Goal: Transaction & Acquisition: Book appointment/travel/reservation

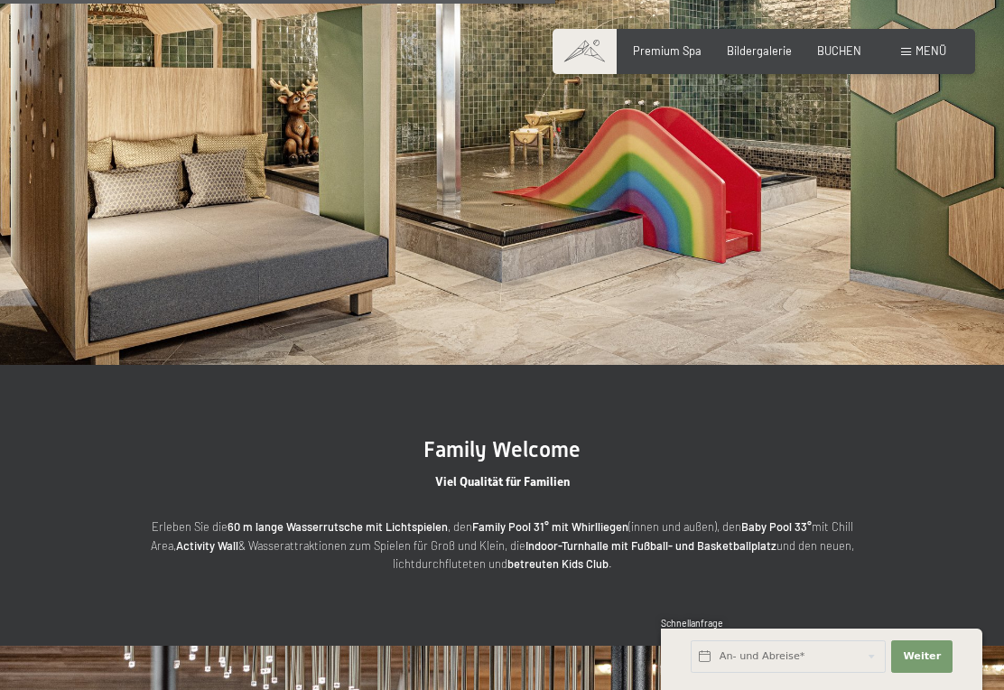
scroll to position [2800, 0]
click at [914, 560] on section "Family Welcome Viel Qualität für Familien Erleben Sie die 60 m lange Wasserruts…" at bounding box center [502, 504] width 1004 height 281
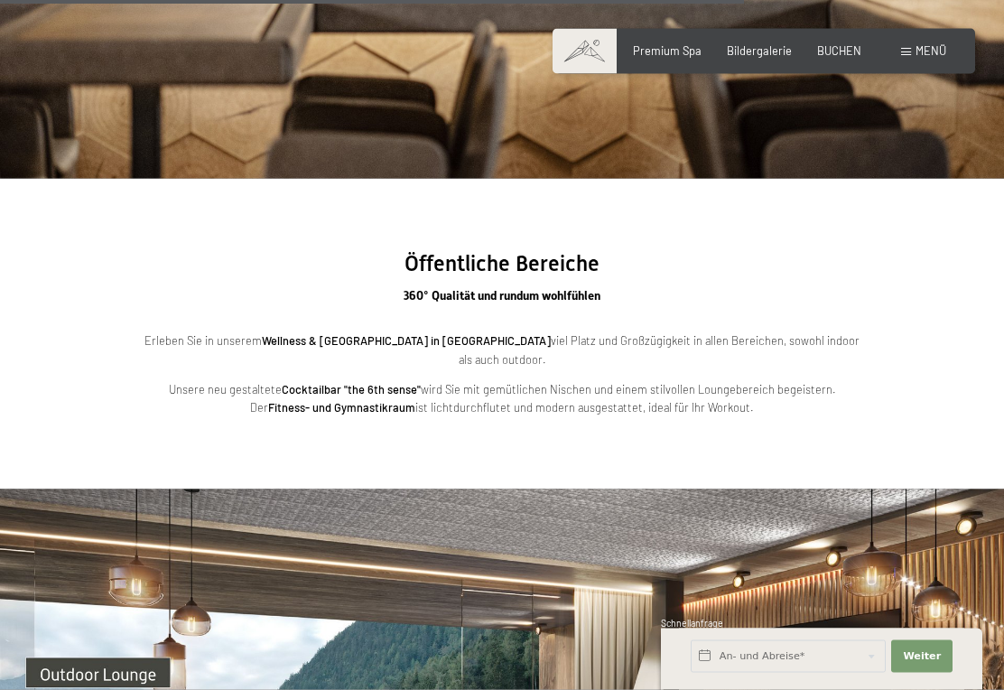
scroll to position [3831, 0]
click at [847, 51] on span "BUCHEN" at bounding box center [839, 50] width 44 height 14
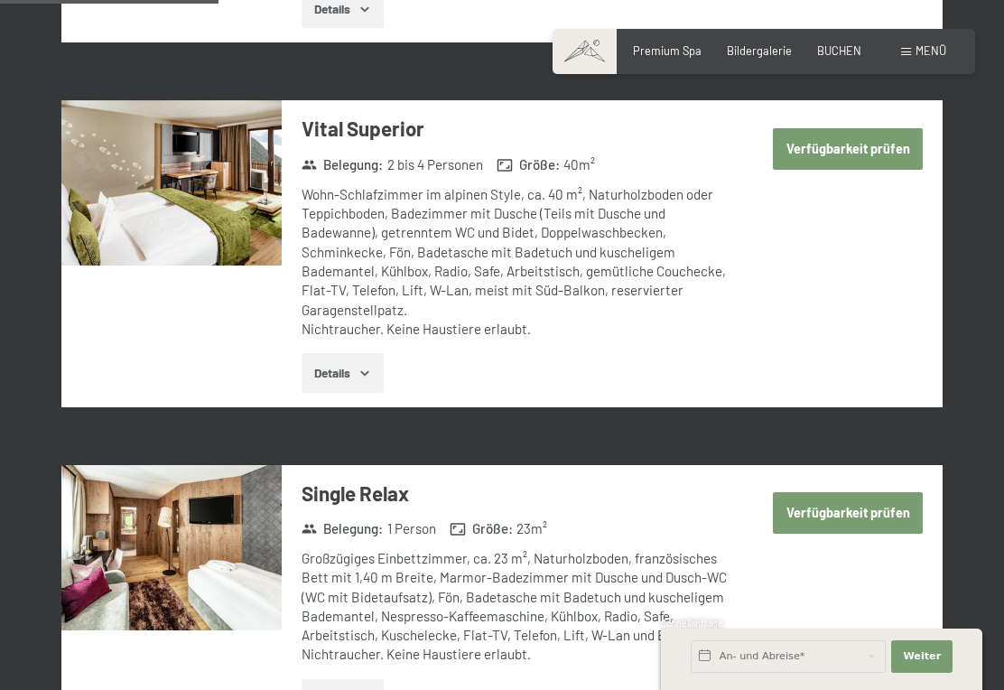
scroll to position [1347, 0]
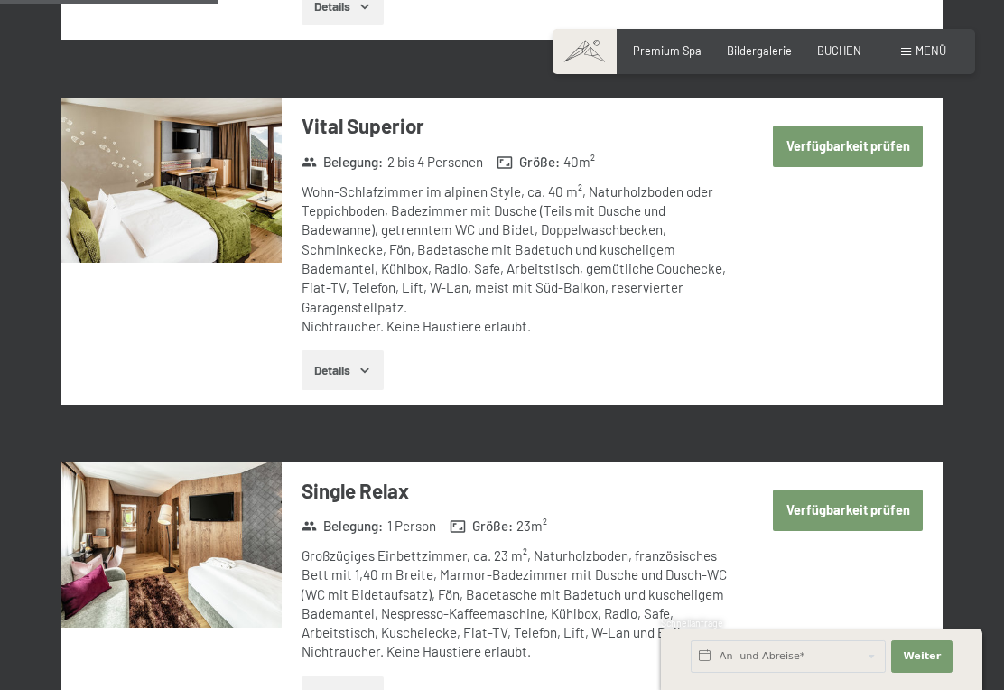
click at [855, 489] on button "Verfügbarkeit prüfen" at bounding box center [848, 510] width 150 height 42
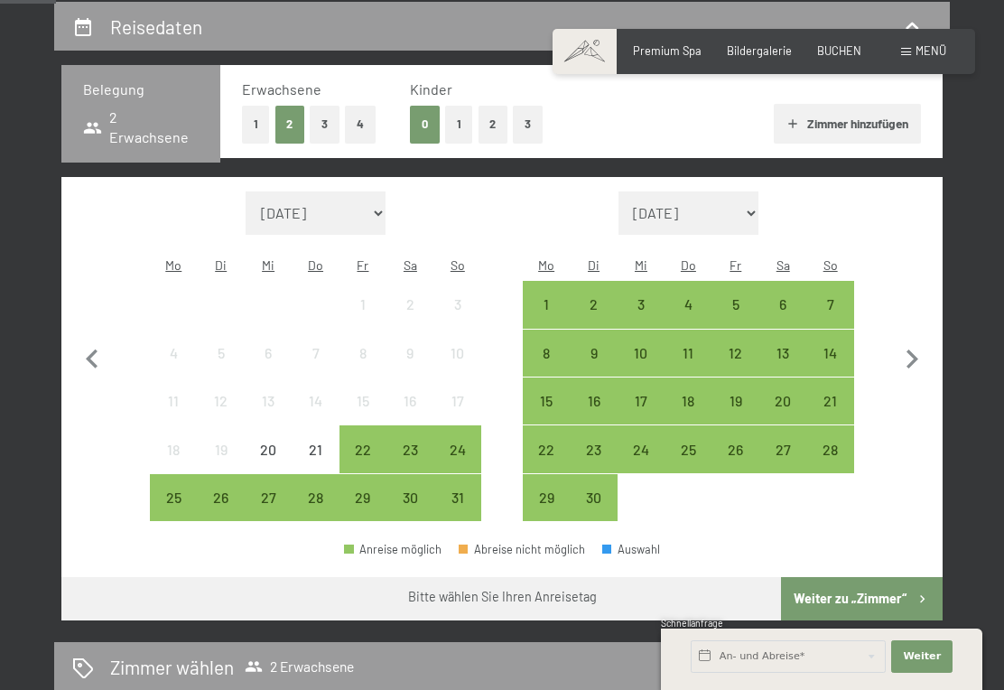
click at [539, 394] on div "15" at bounding box center [546, 415] width 43 height 43
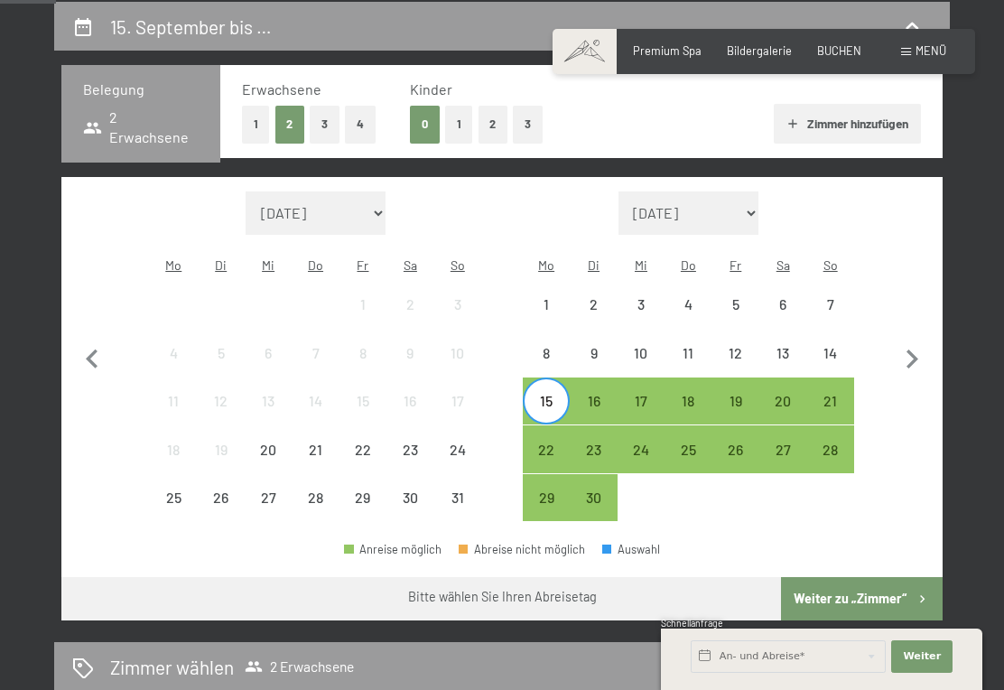
click at [696, 379] on div "18" at bounding box center [687, 400] width 43 height 43
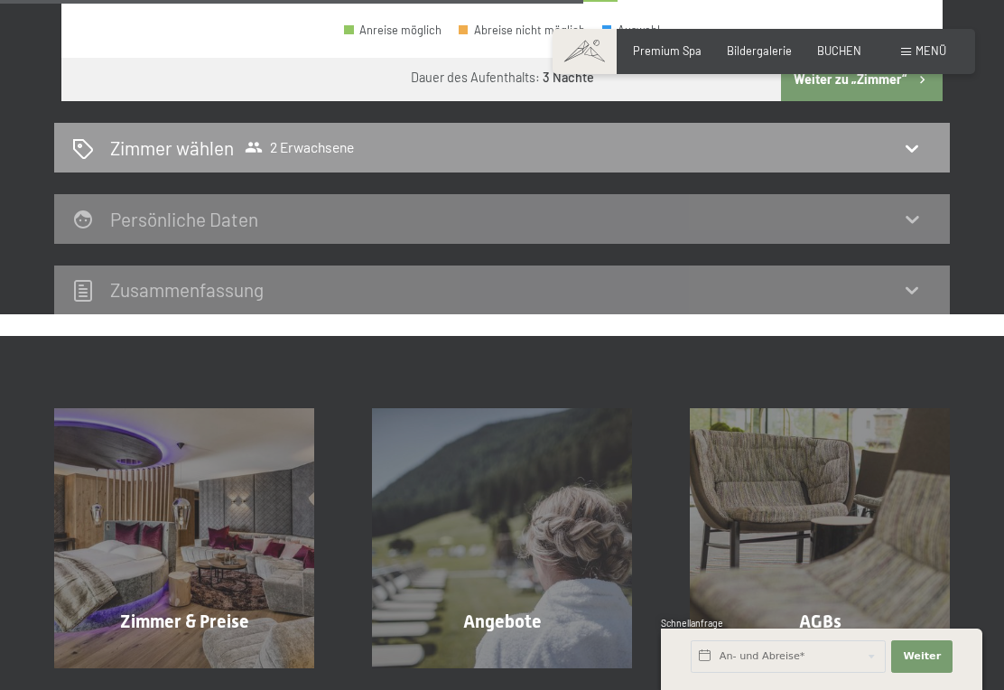
scroll to position [863, 0]
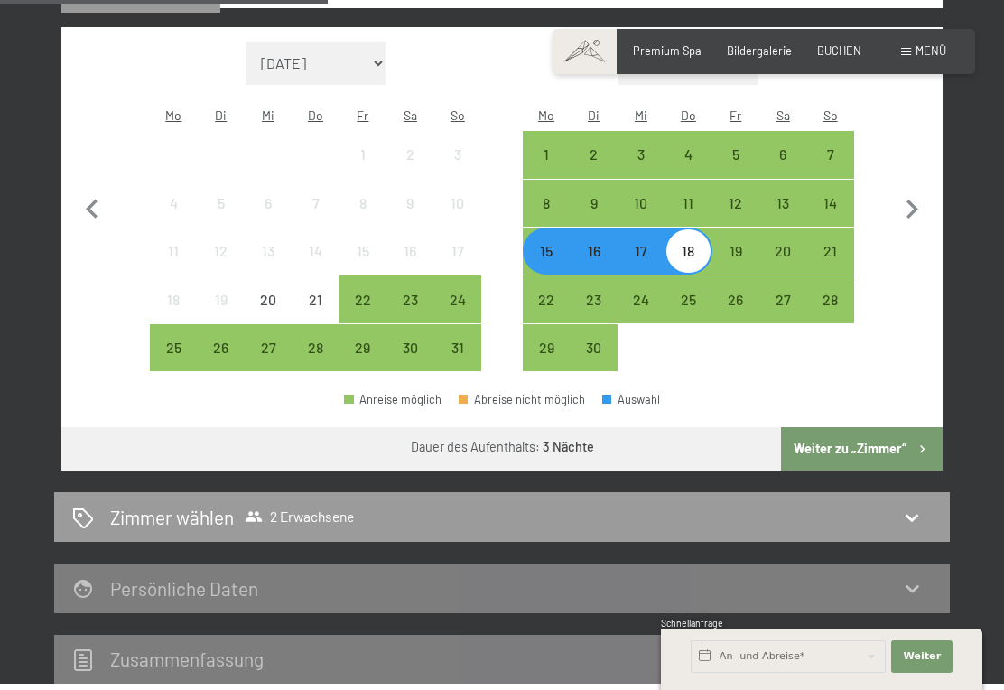
click at [912, 492] on div "Zimmer wählen 2 Erwachsene" at bounding box center [502, 517] width 896 height 50
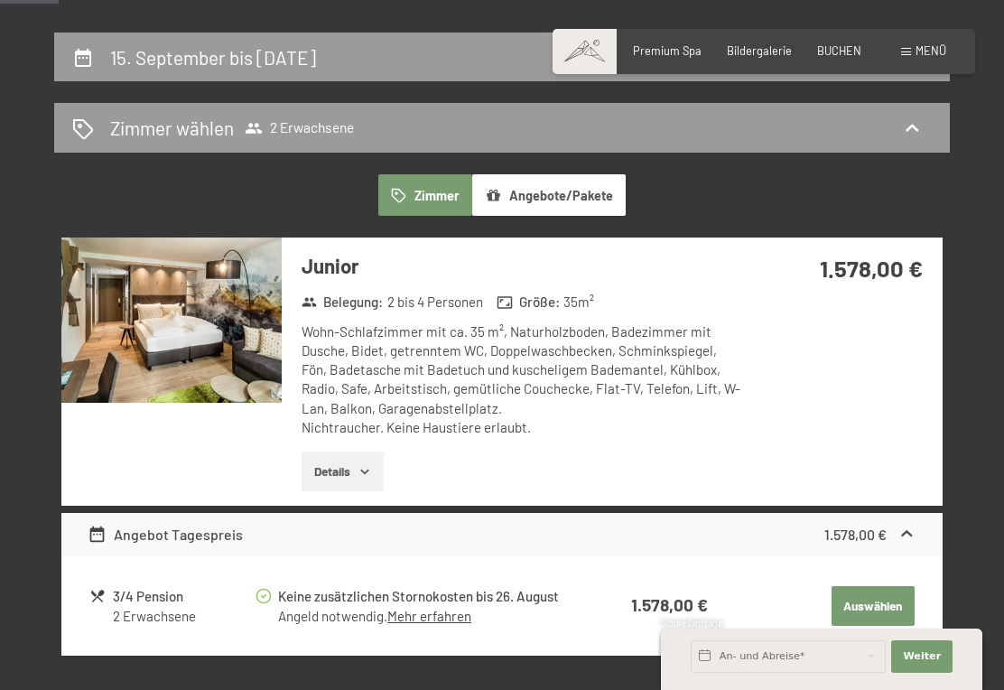
scroll to position [311, 0]
click at [346, 452] on button "Details" at bounding box center [343, 472] width 82 height 40
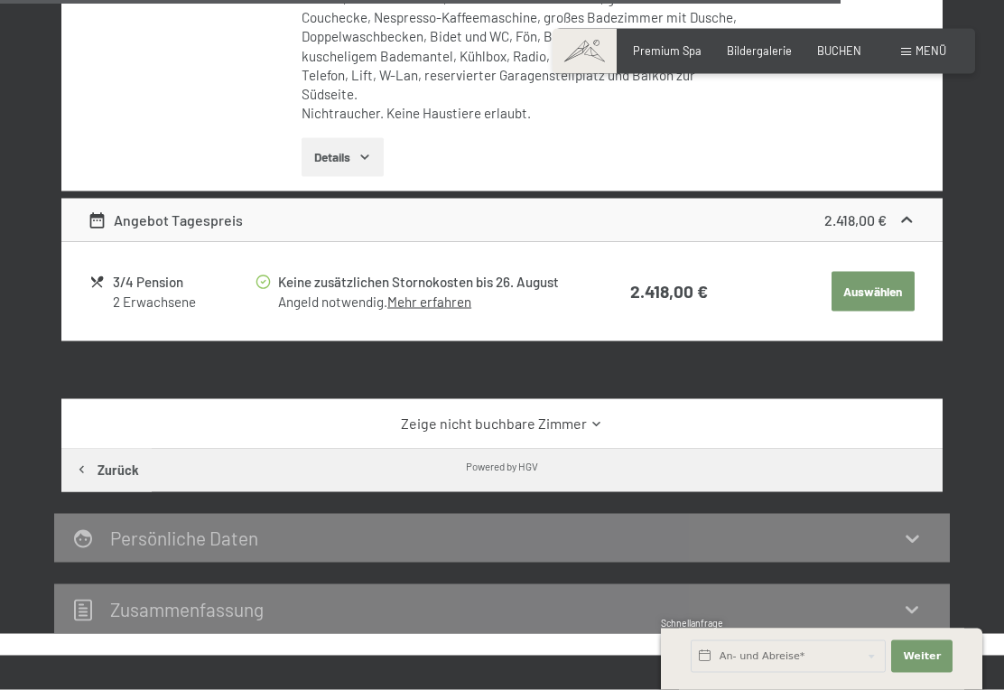
scroll to position [4633, 0]
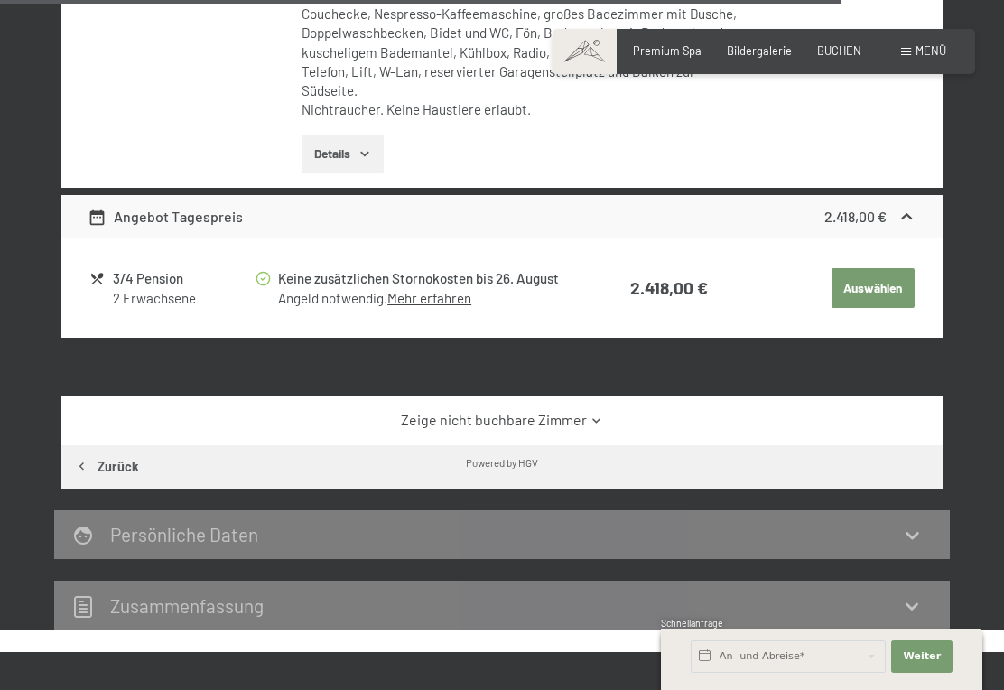
click at [915, 595] on icon at bounding box center [912, 606] width 22 height 22
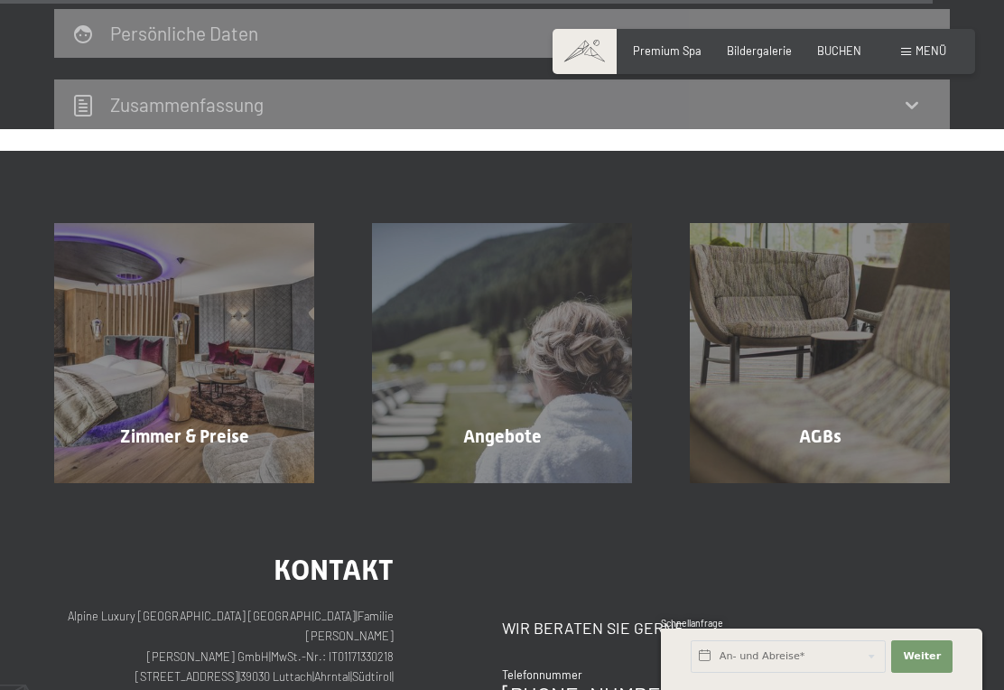
scroll to position [5137, 0]
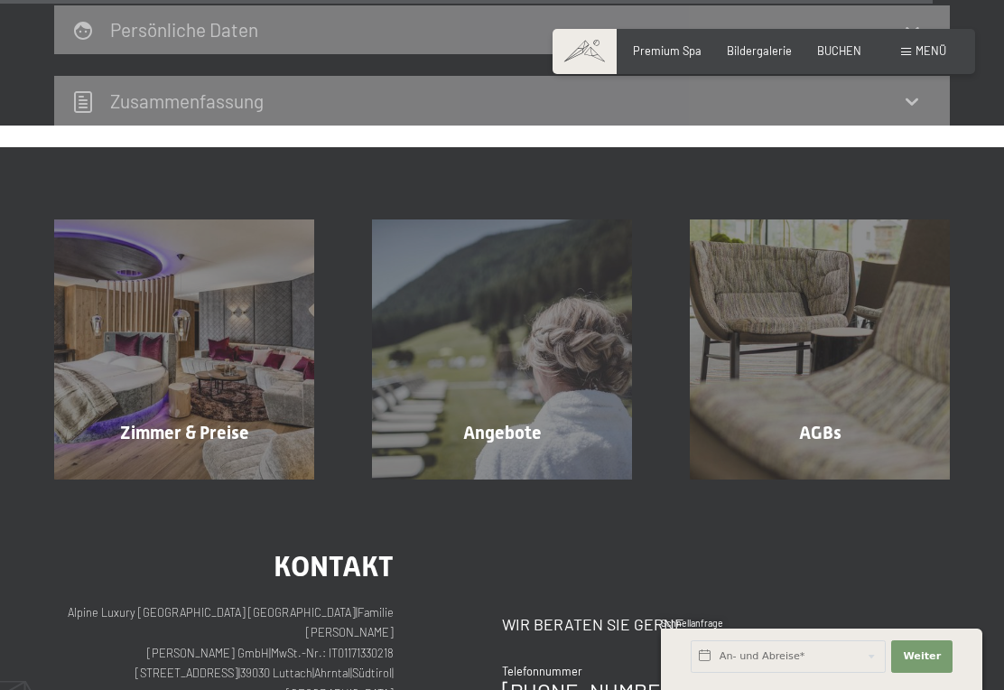
click at [501, 346] on div "Angebote Mehr erfahren" at bounding box center [502, 349] width 318 height 260
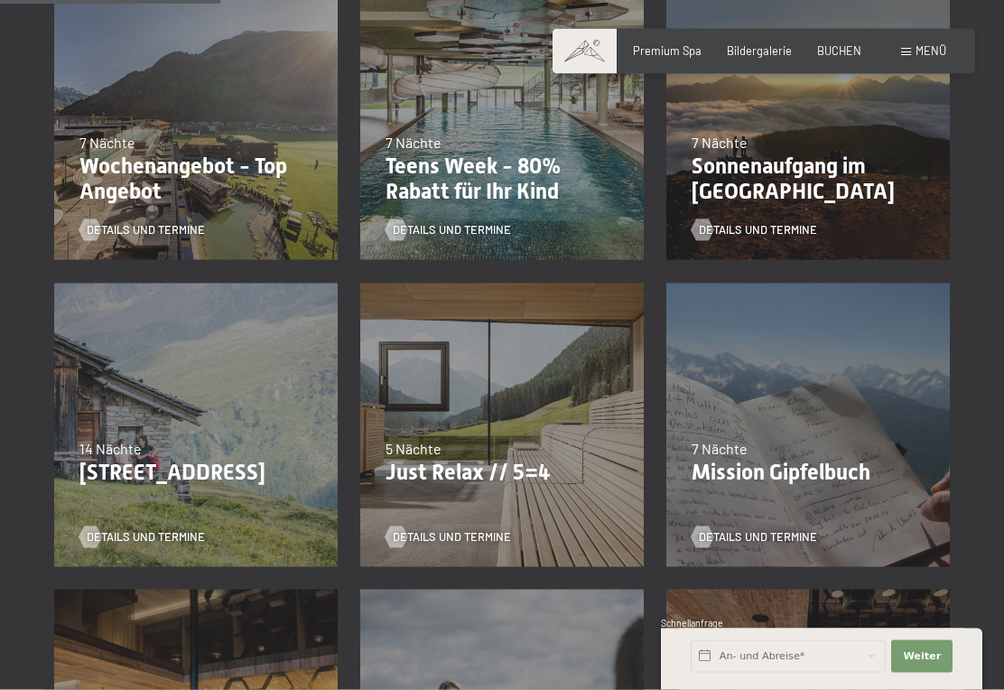
scroll to position [505, 0]
click at [473, 472] on p "Just Relax // 5=4" at bounding box center [502, 472] width 233 height 26
click at [455, 493] on div "07.09.–03.10.2025 21.12.–26.12.2025 11.01.–23.01.2026 08.03.–27.03.2026 08.11.–…" at bounding box center [502, 424] width 306 height 306
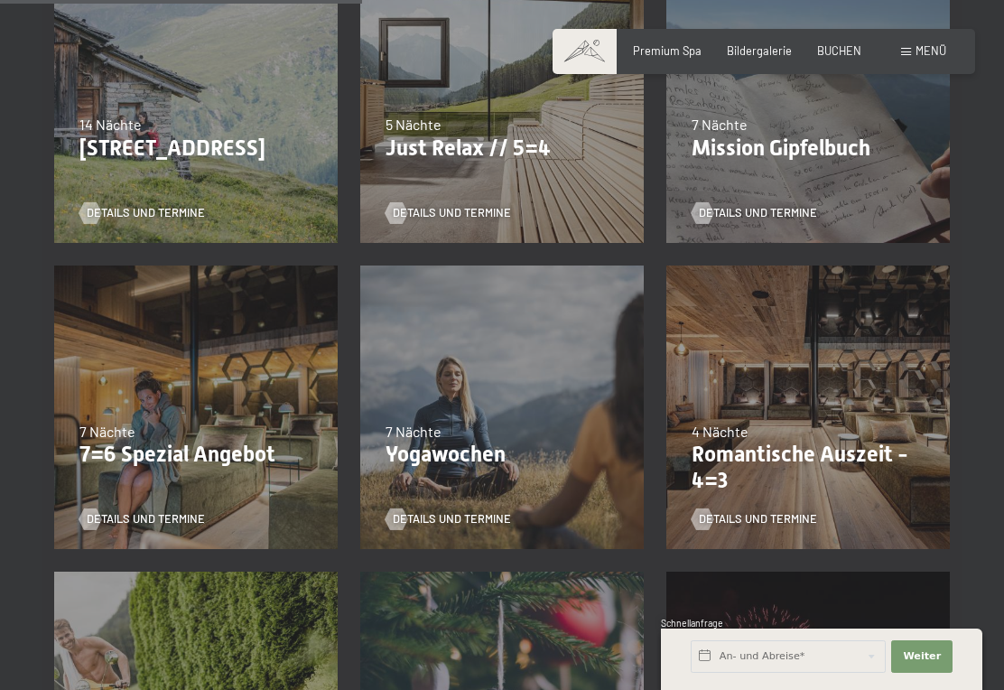
scroll to position [829, 0]
click at [443, 204] on span "Details und Termine" at bounding box center [452, 212] width 118 height 16
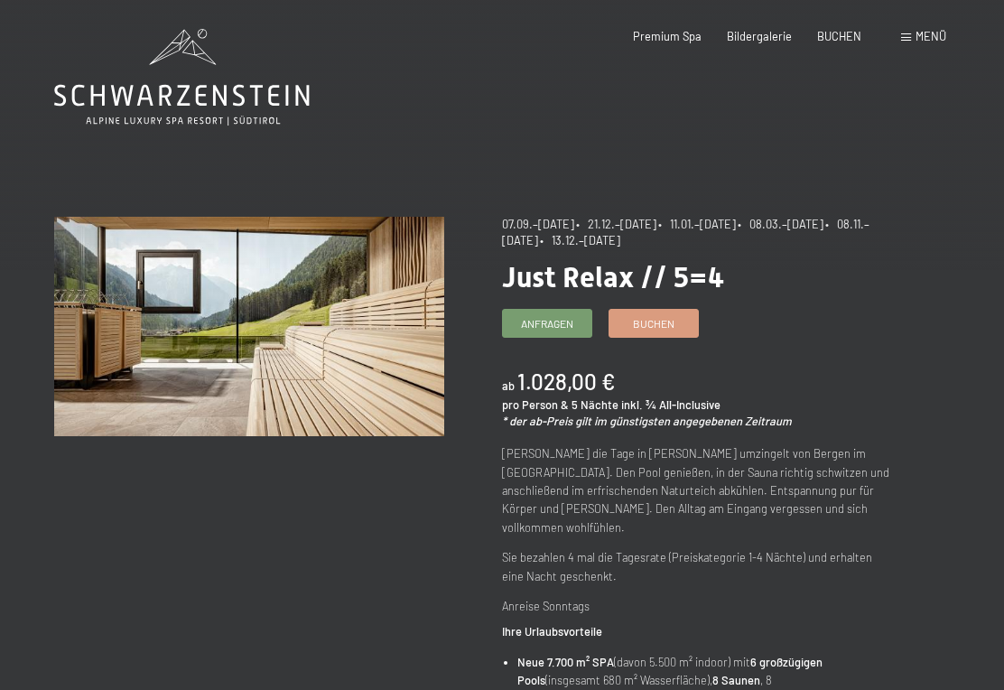
click at [671, 316] on span "Buchen" at bounding box center [654, 323] width 42 height 15
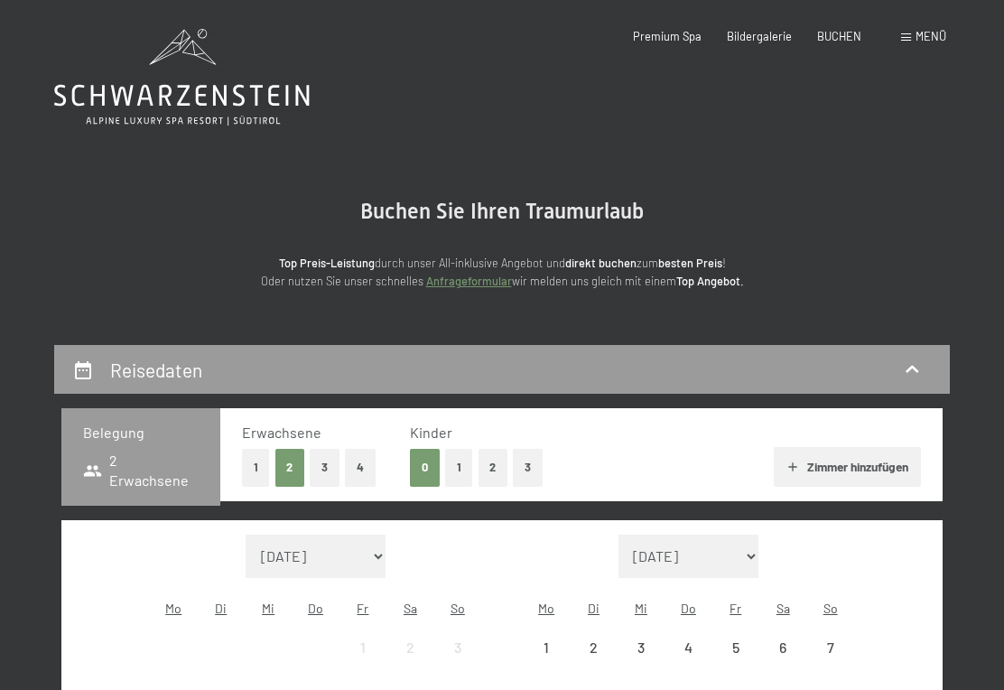
select select "[DATE]"
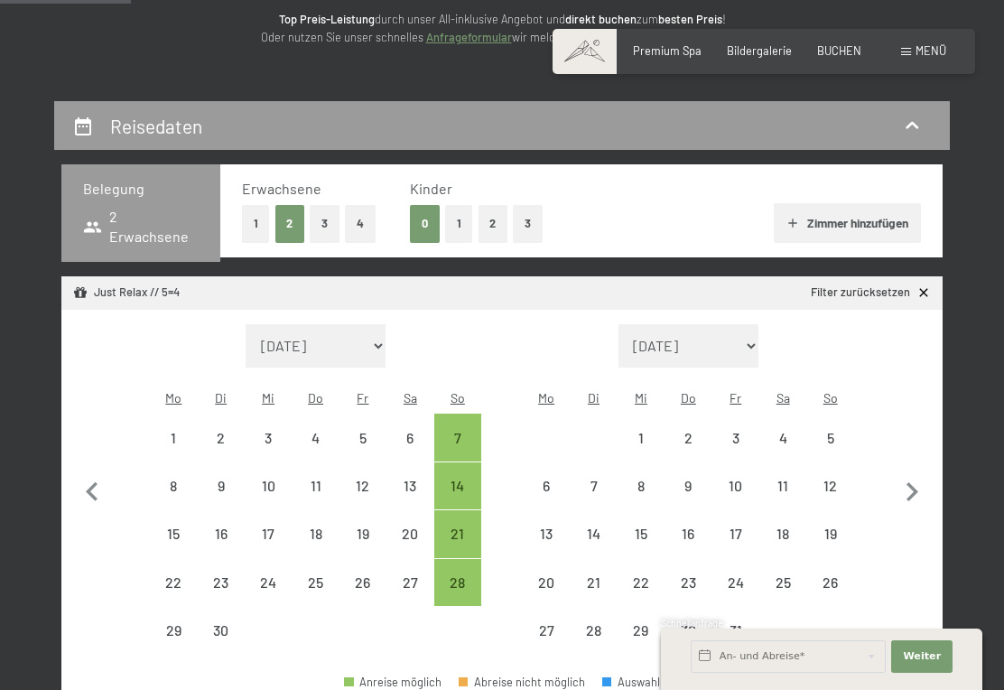
scroll to position [245, 0]
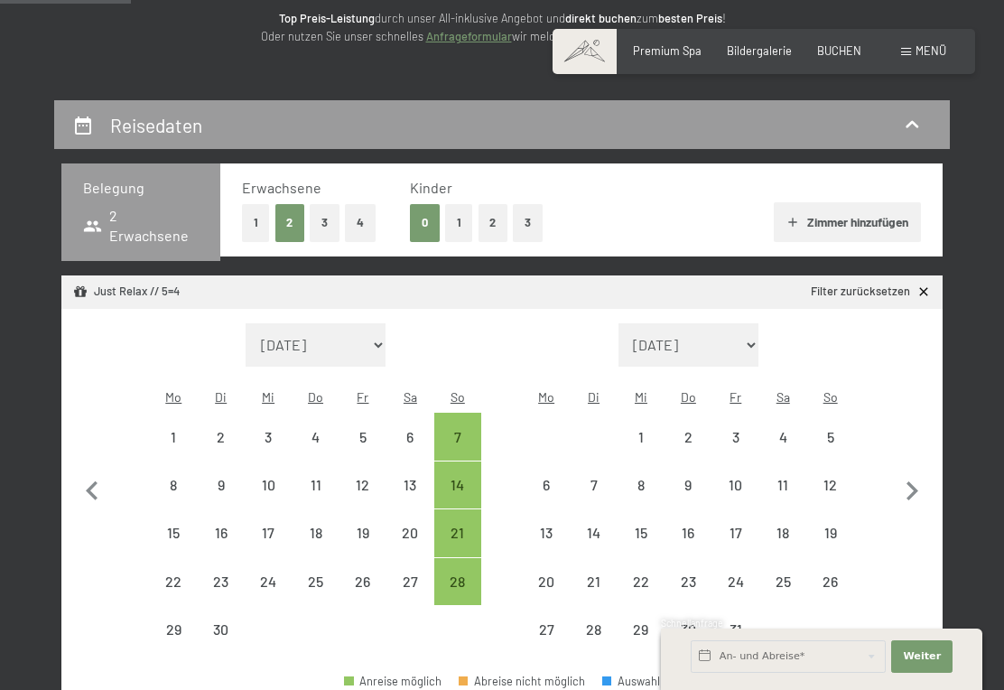
click at [456, 478] on div "14" at bounding box center [457, 499] width 43 height 43
select select "[DATE]"
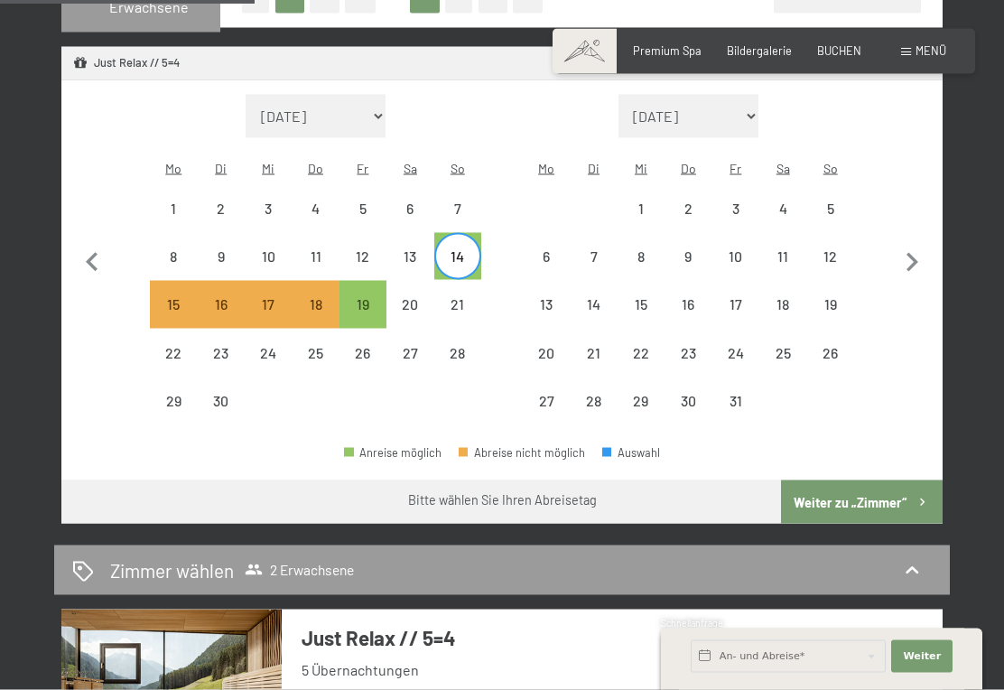
scroll to position [455, 0]
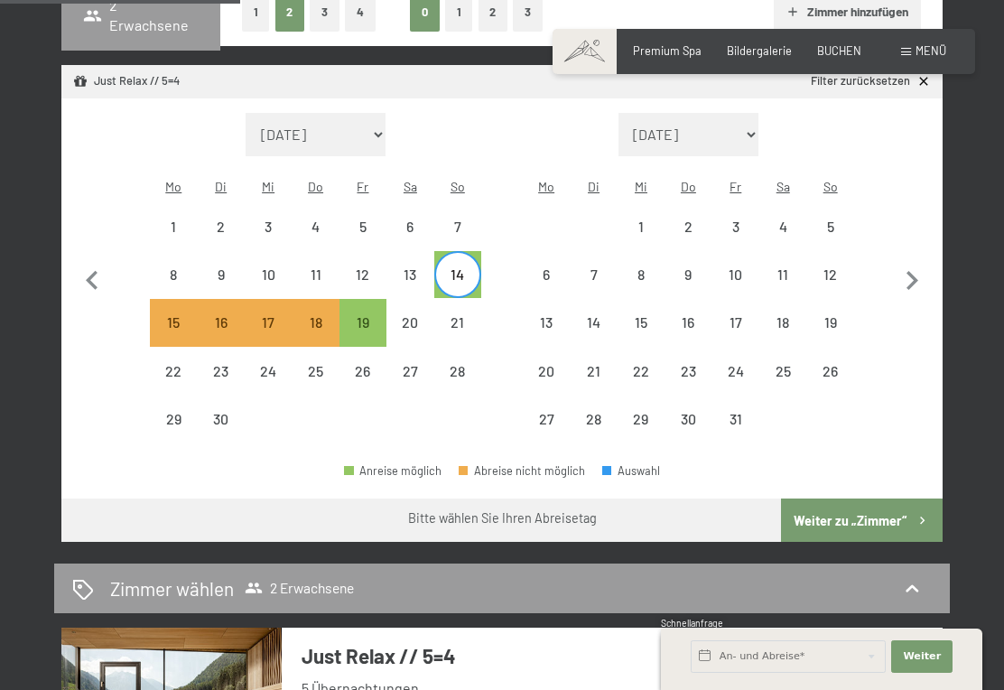
click at [840, 498] on button "Weiter zu „Zimmer“" at bounding box center [862, 519] width 162 height 43
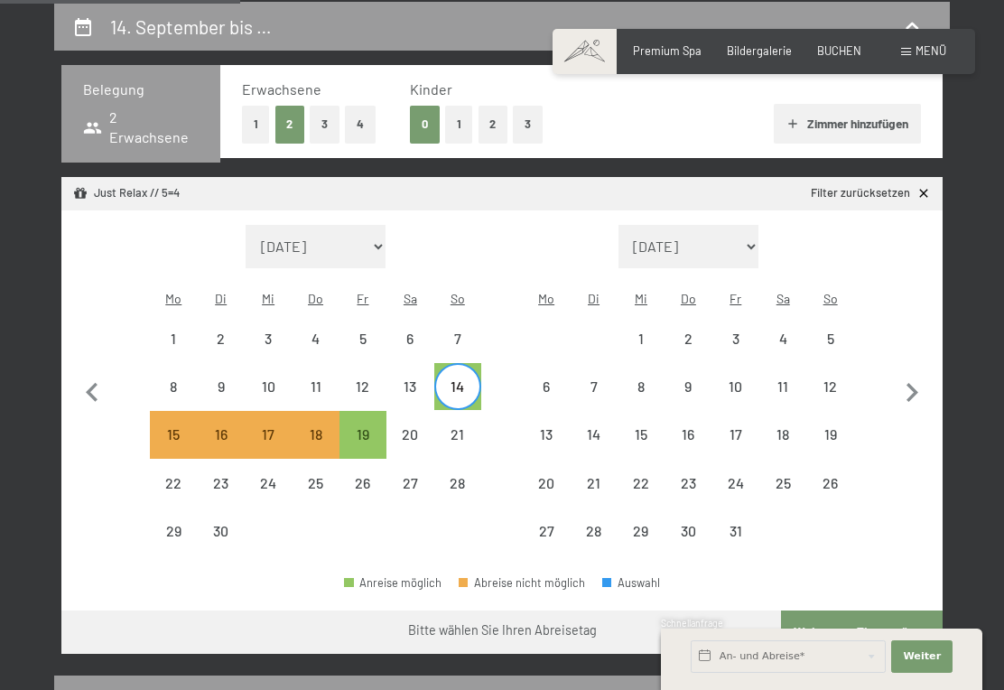
select select "[DATE]"
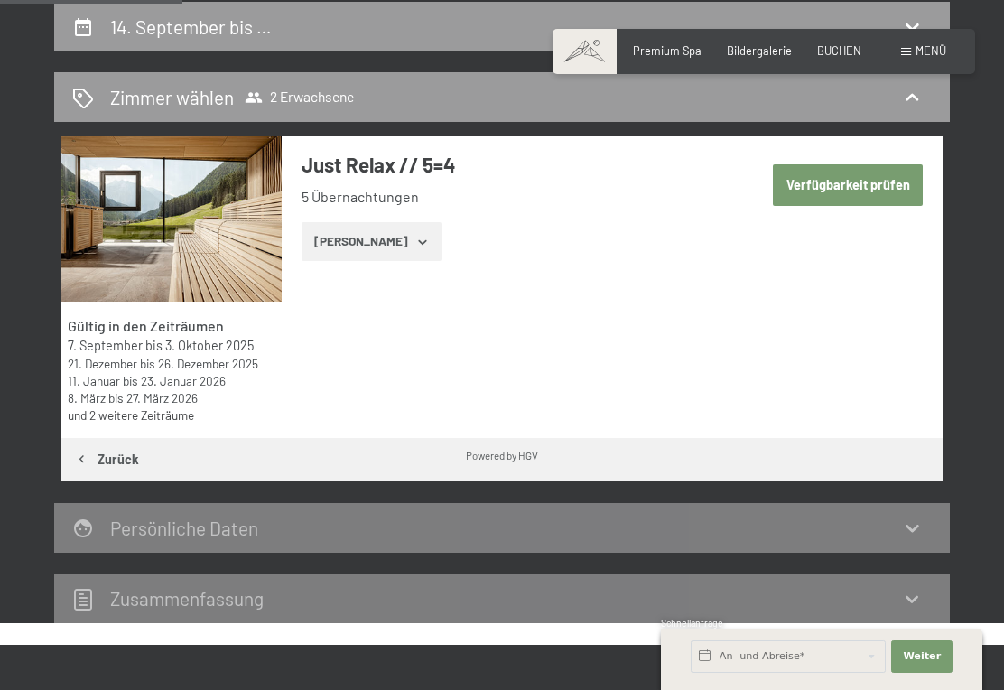
click at [853, 191] on button "Verfügbarkeit prüfen" at bounding box center [848, 185] width 150 height 42
select select "[DATE]"
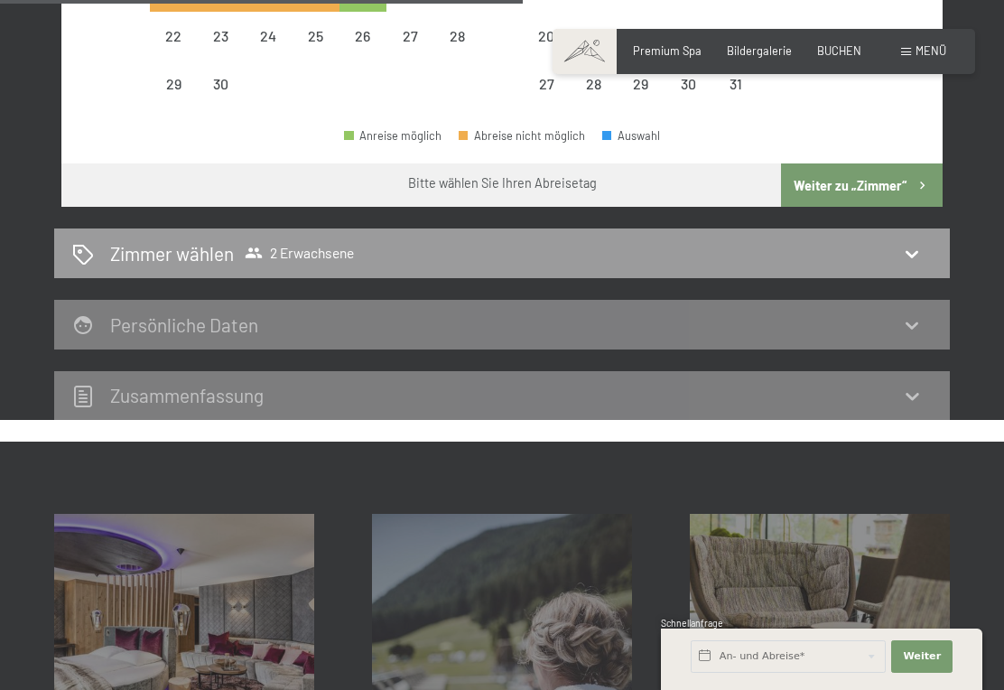
click at [909, 243] on icon at bounding box center [912, 254] width 22 height 22
select select "[DATE]"
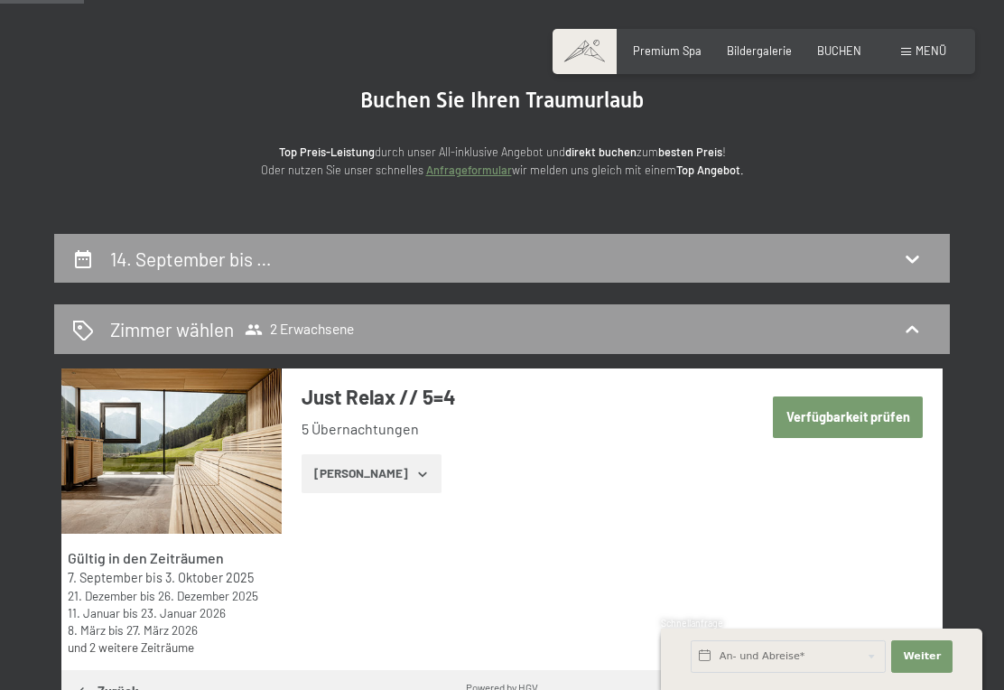
scroll to position [110, 0]
click at [373, 475] on button "[PERSON_NAME]" at bounding box center [372, 475] width 140 height 40
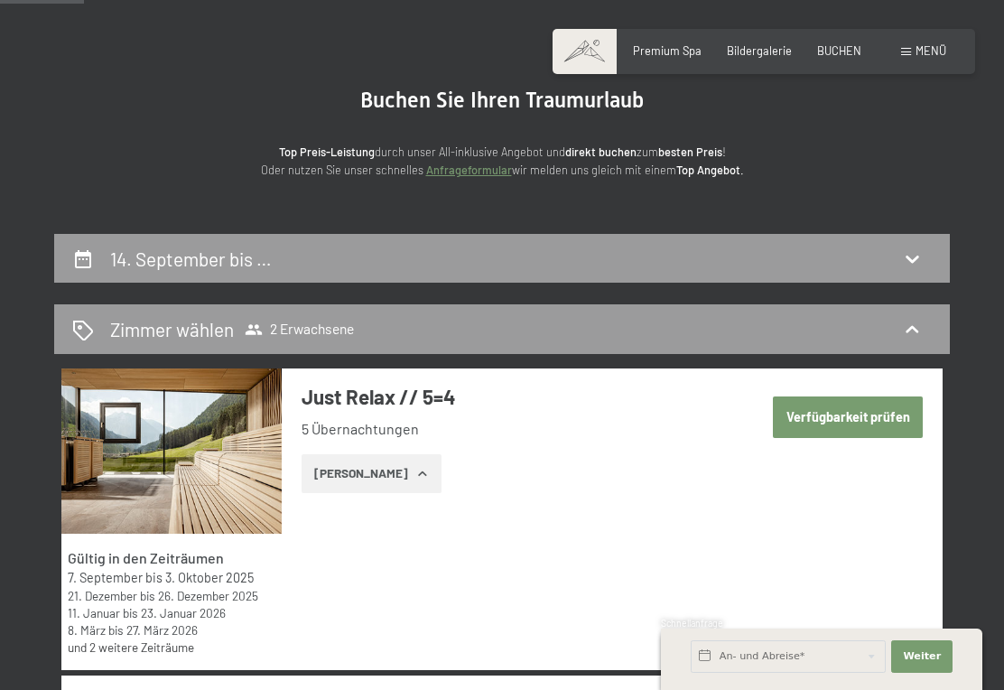
click at [386, 474] on button "[PERSON_NAME]" at bounding box center [372, 474] width 140 height 40
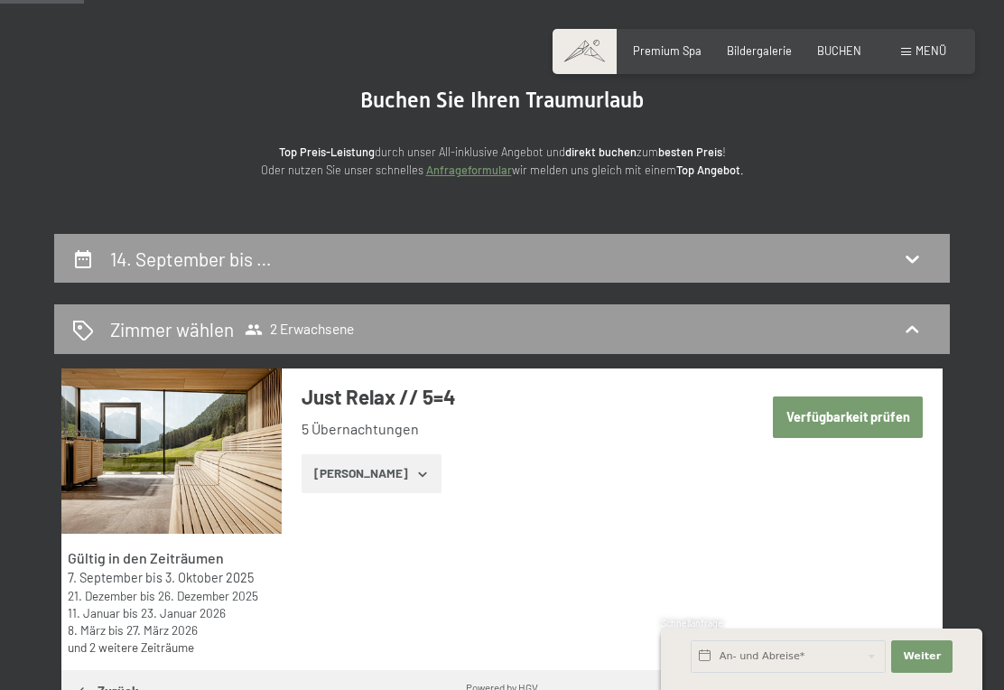
click at [860, 414] on button "Verfügbarkeit prüfen" at bounding box center [848, 417] width 150 height 42
select select "[DATE]"
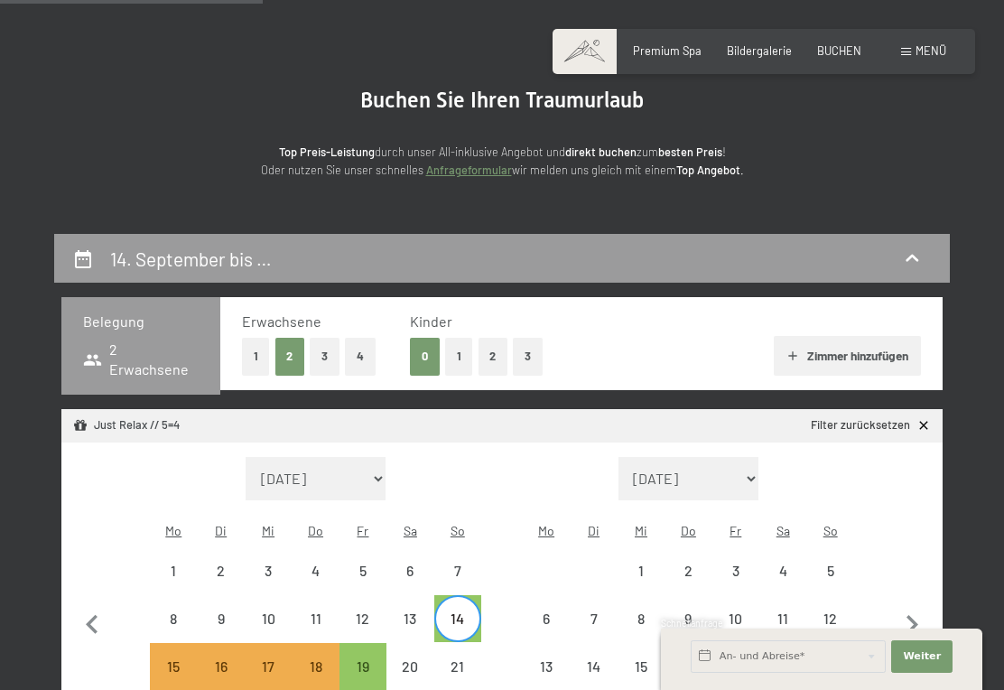
scroll to position [343, 0]
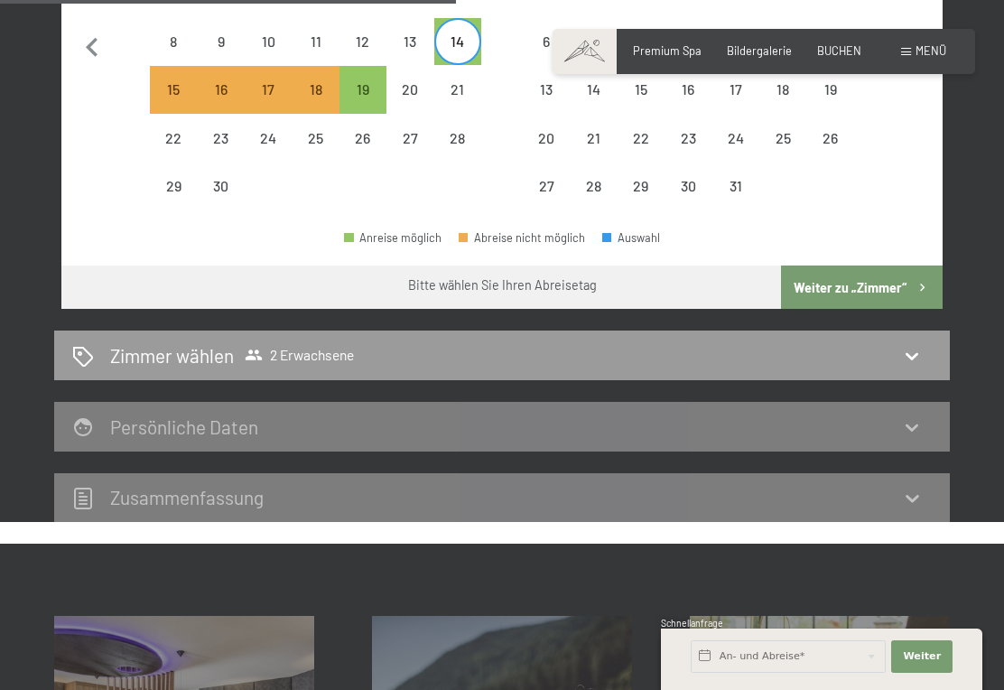
click at [913, 345] on icon at bounding box center [912, 356] width 22 height 22
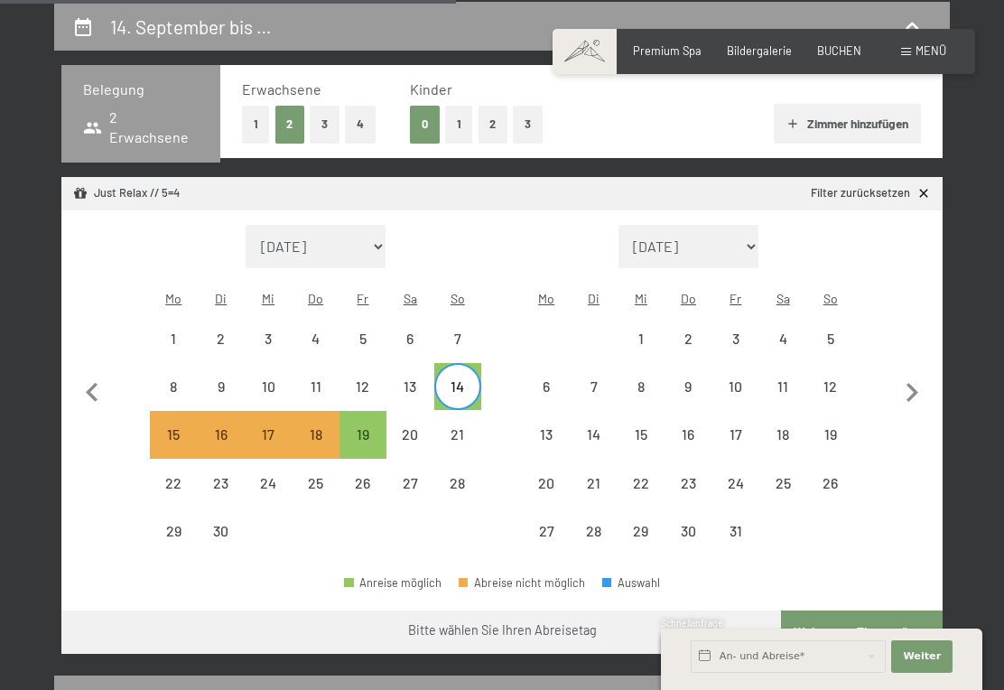
select select "[DATE]"
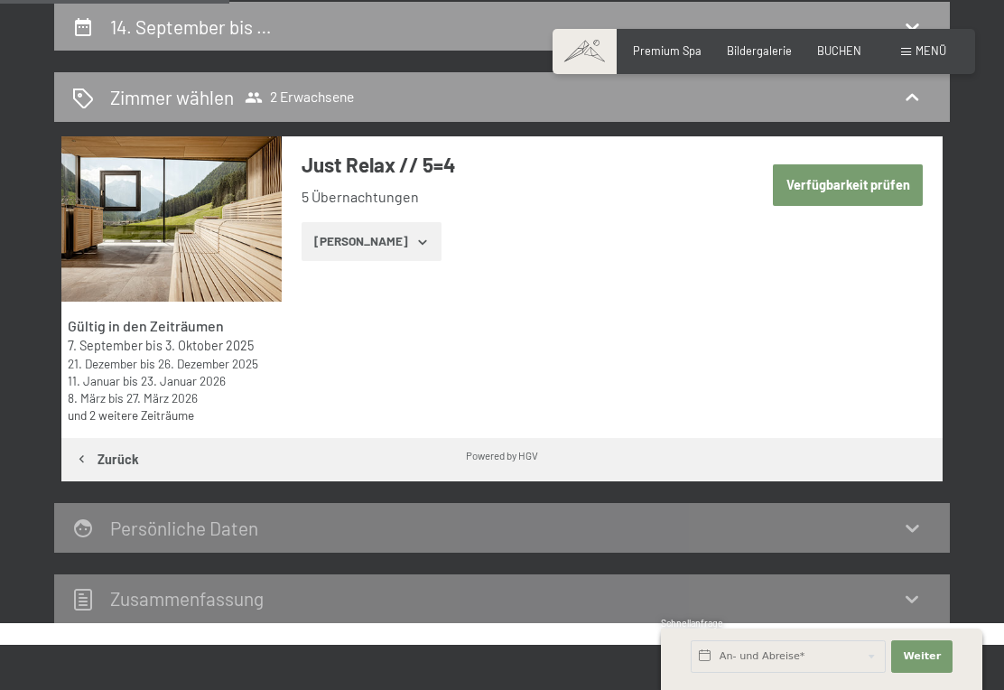
click at [859, 181] on button "Verfügbarkeit prüfen" at bounding box center [848, 185] width 150 height 42
select select "[DATE]"
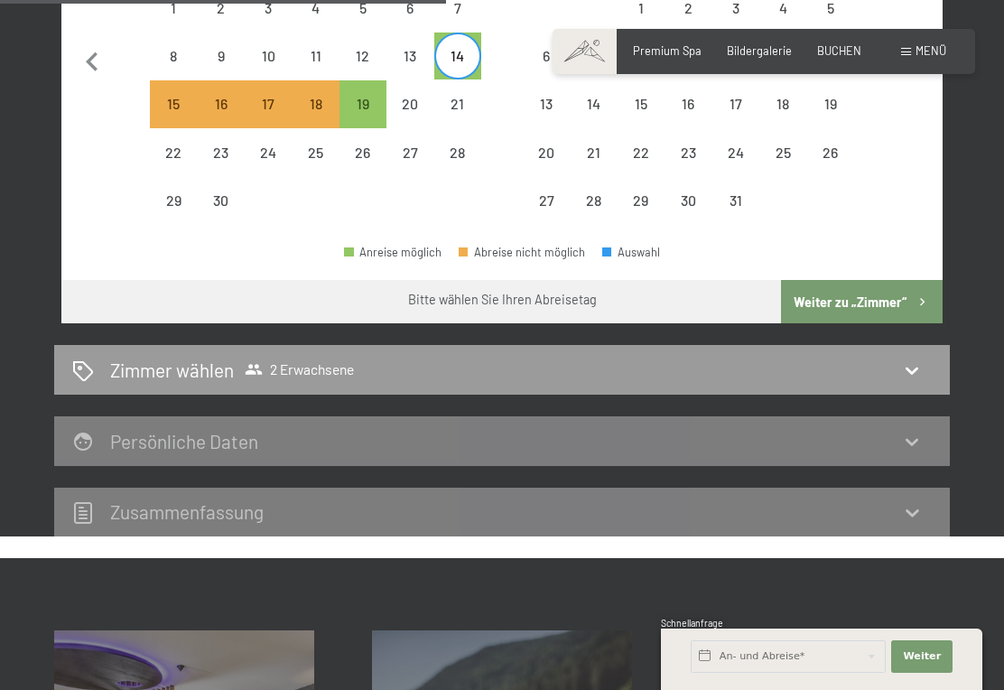
scroll to position [674, 0]
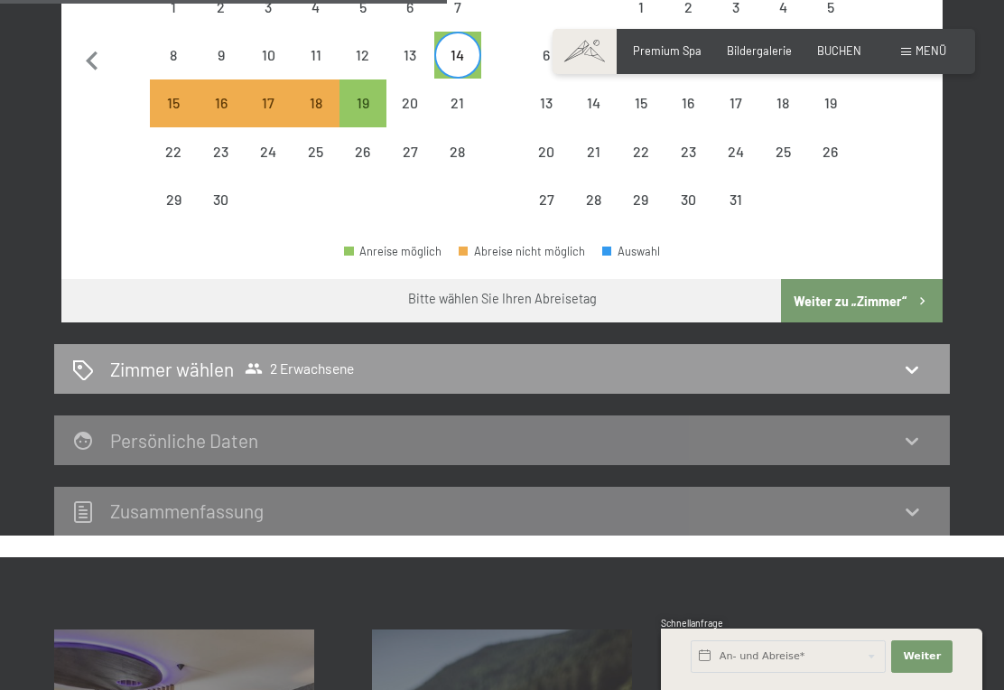
click at [913, 279] on button "Weiter zu „Zimmer“" at bounding box center [862, 300] width 162 height 43
select select "[DATE]"
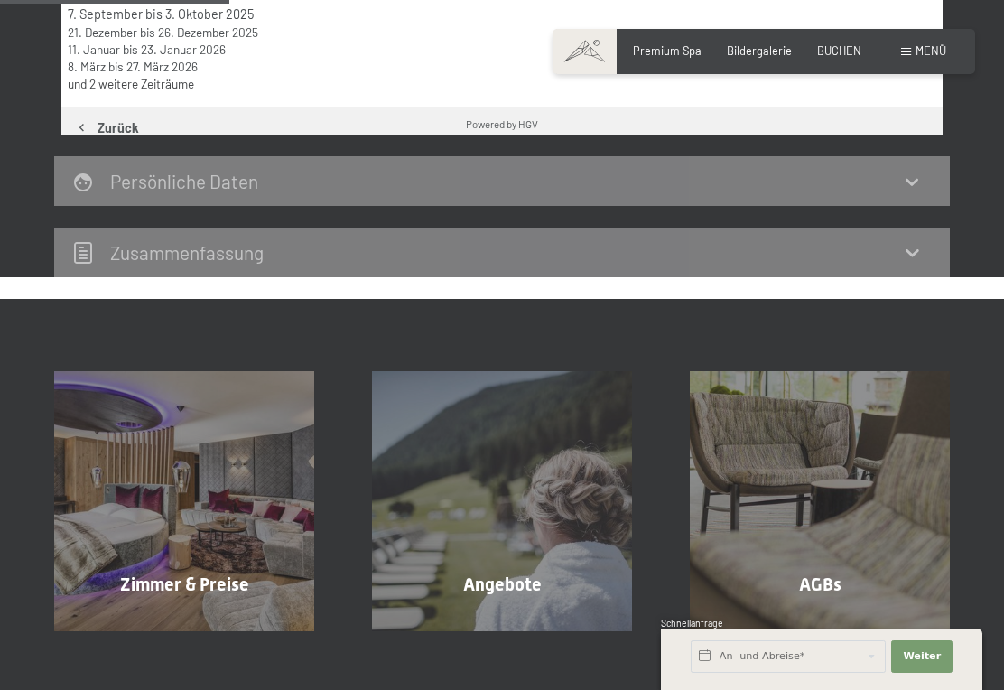
scroll to position [343, 0]
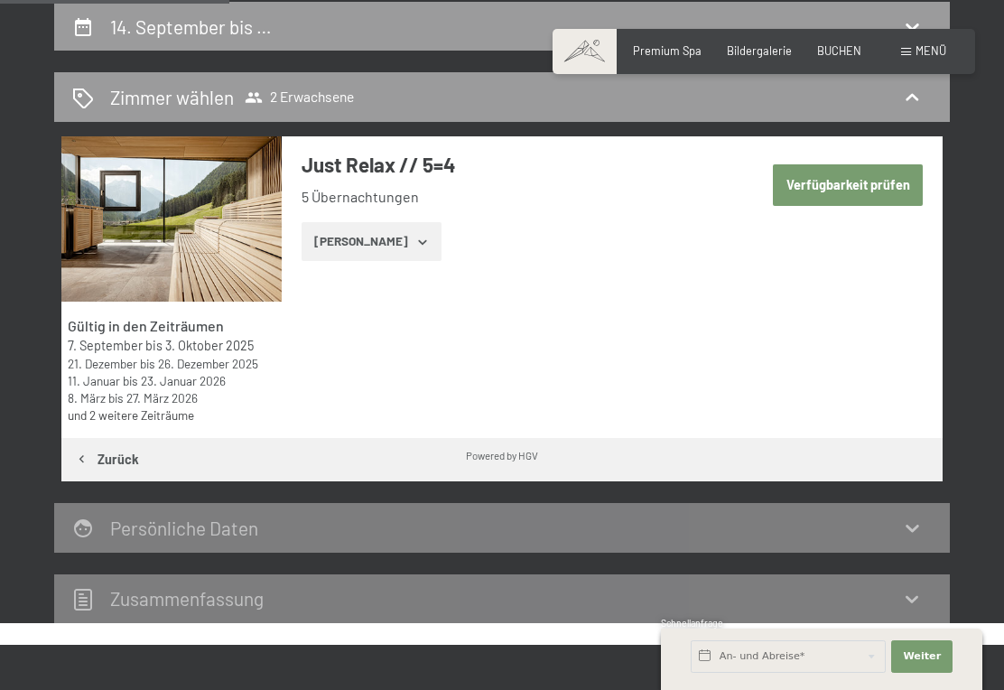
click at [842, 176] on button "Verfügbarkeit prüfen" at bounding box center [848, 185] width 150 height 42
select select "[DATE]"
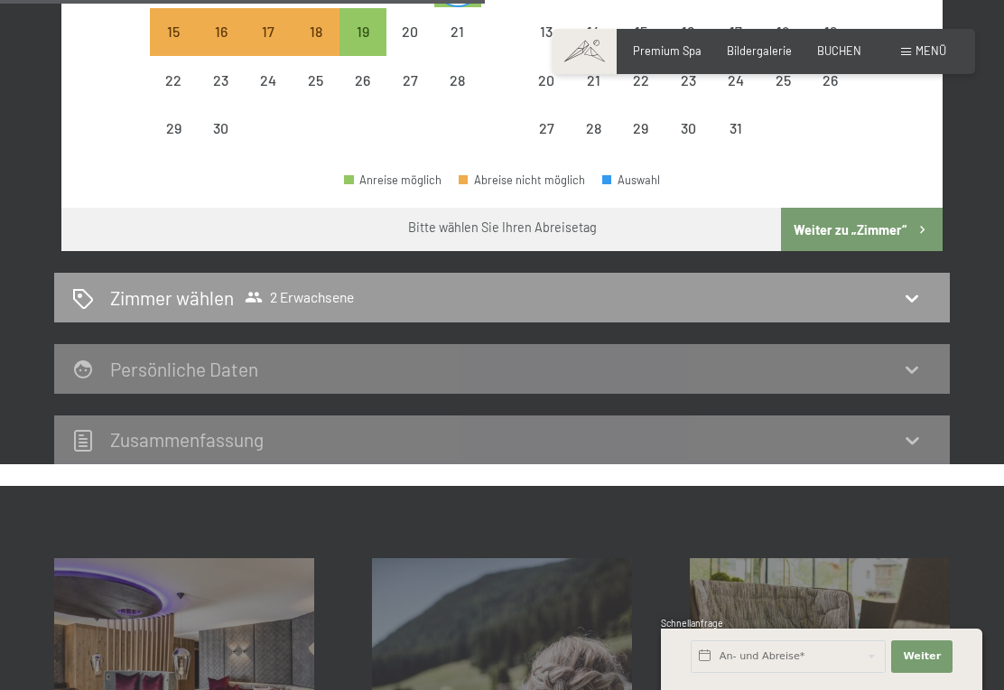
scroll to position [744, 0]
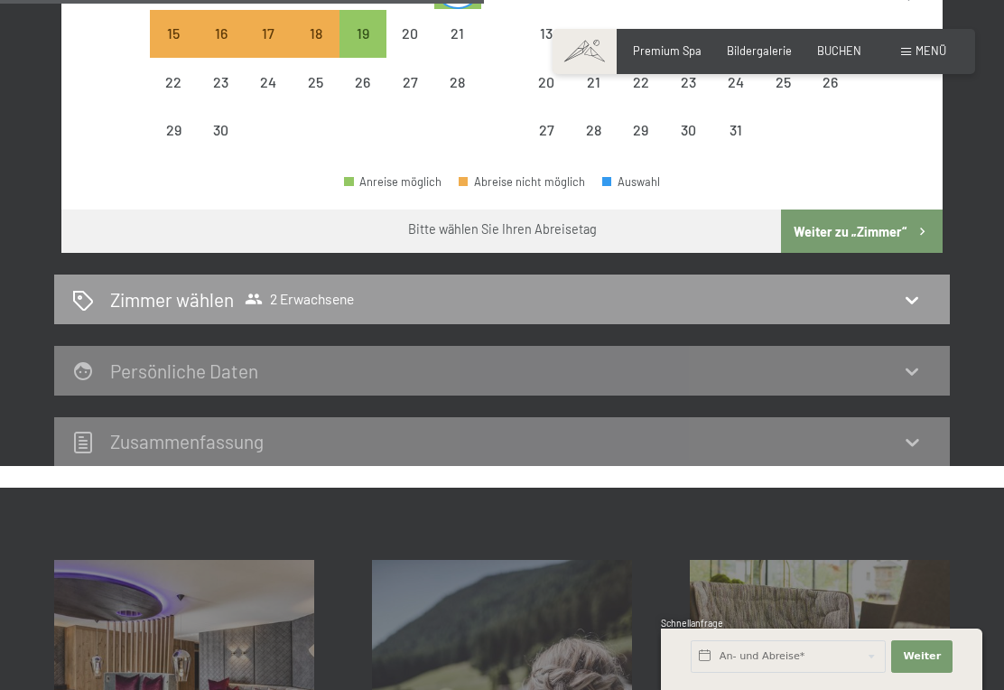
click at [902, 289] on icon at bounding box center [912, 300] width 22 height 22
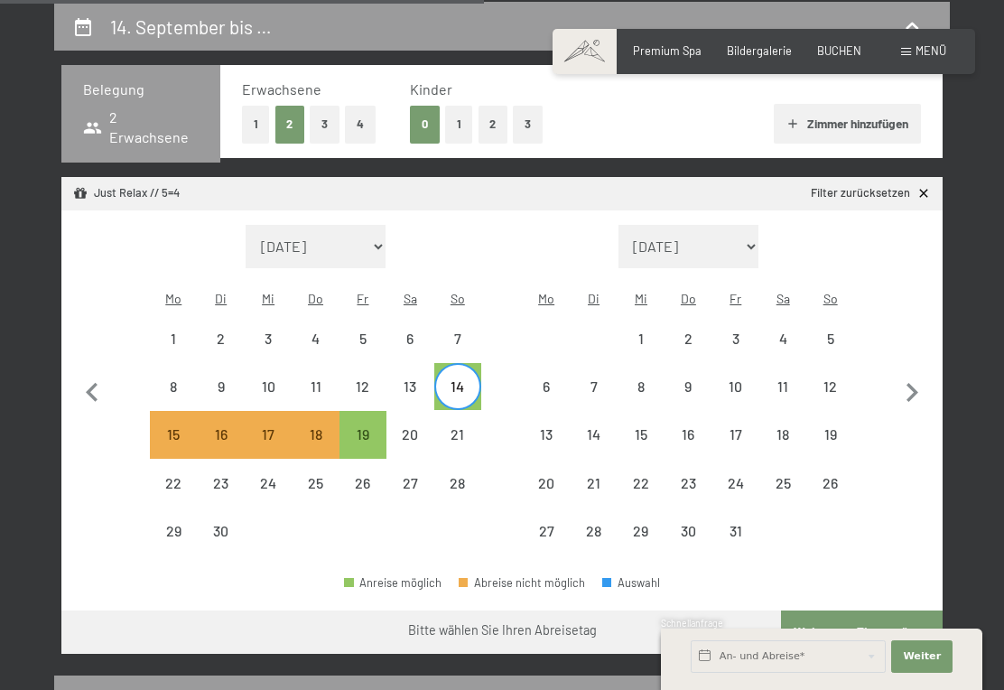
select select "[DATE]"
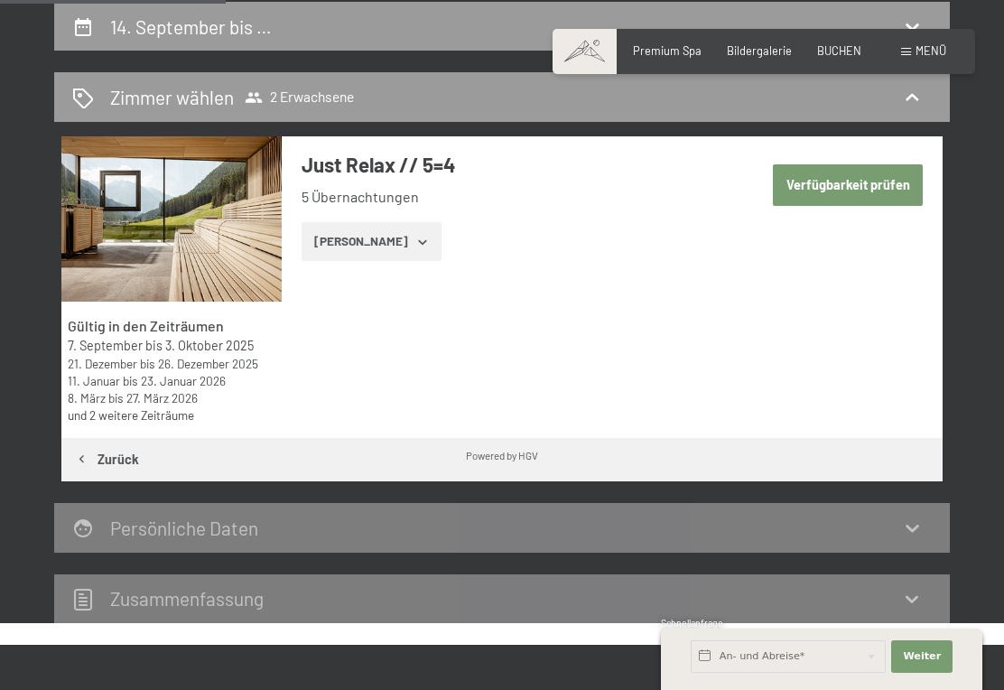
click at [916, 532] on icon at bounding box center [912, 527] width 22 height 22
click at [913, 531] on icon at bounding box center [912, 527] width 22 height 22
click at [906, 520] on icon at bounding box center [912, 527] width 22 height 22
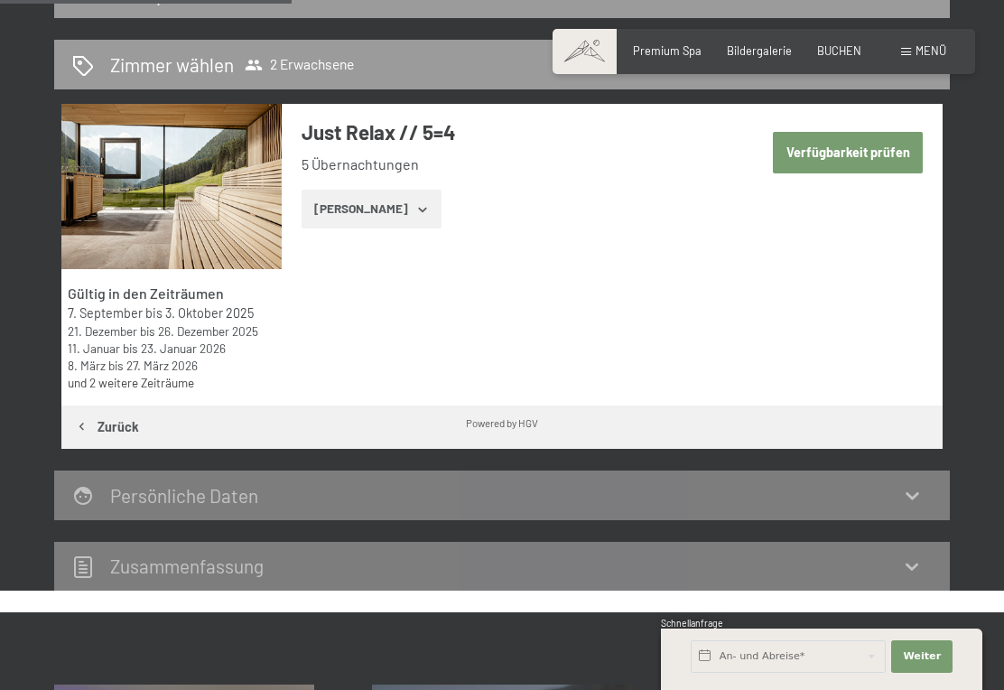
scroll to position [376, 0]
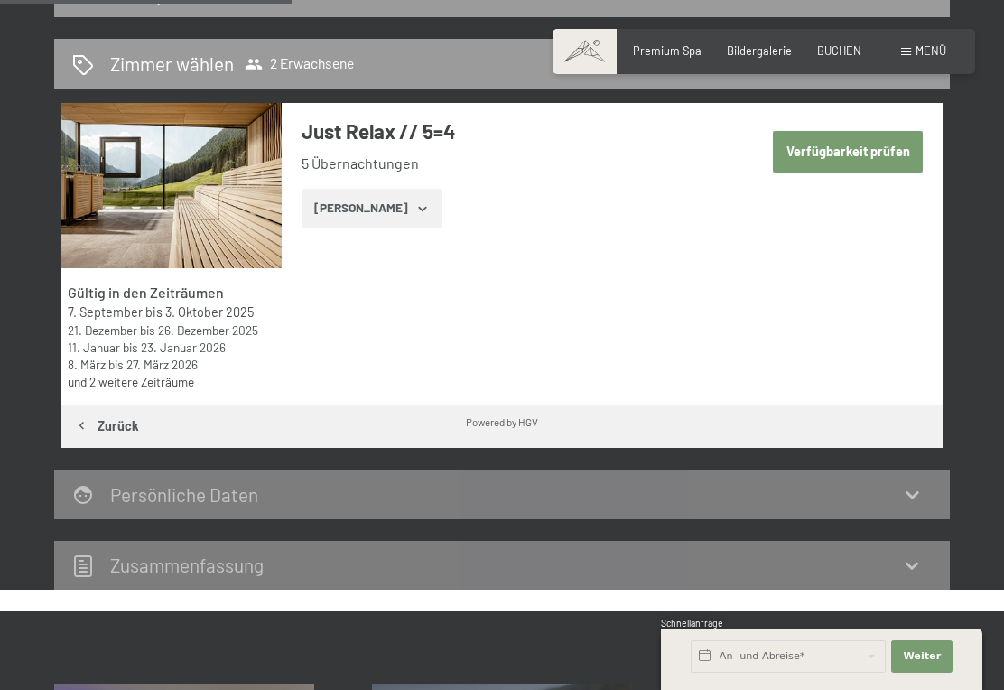
click at [415, 209] on icon "button" at bounding box center [422, 208] width 14 height 14
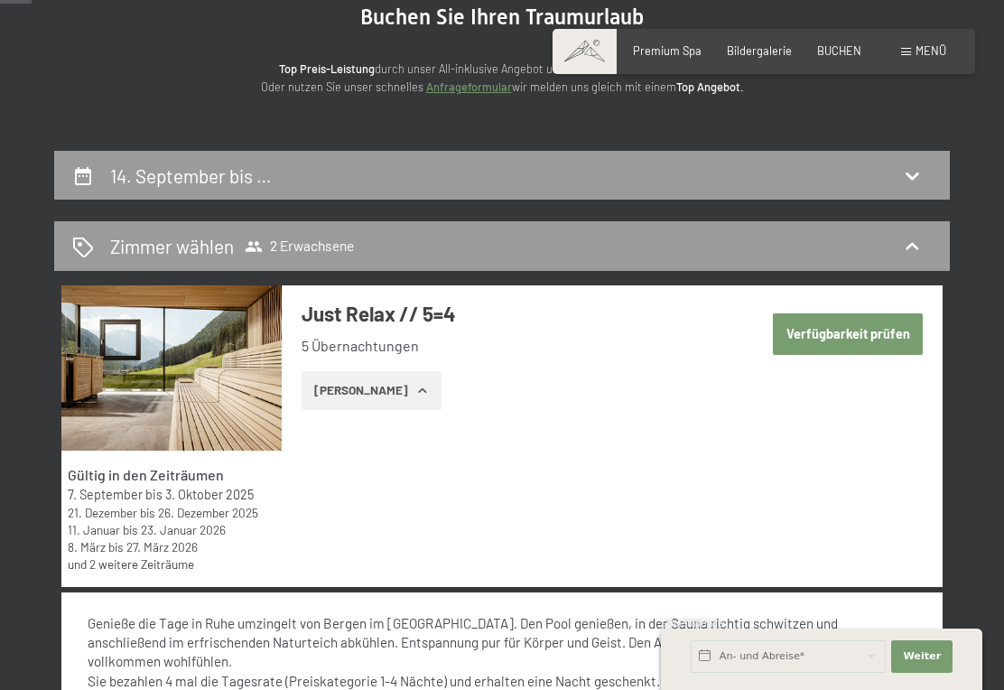
scroll to position [193, 0]
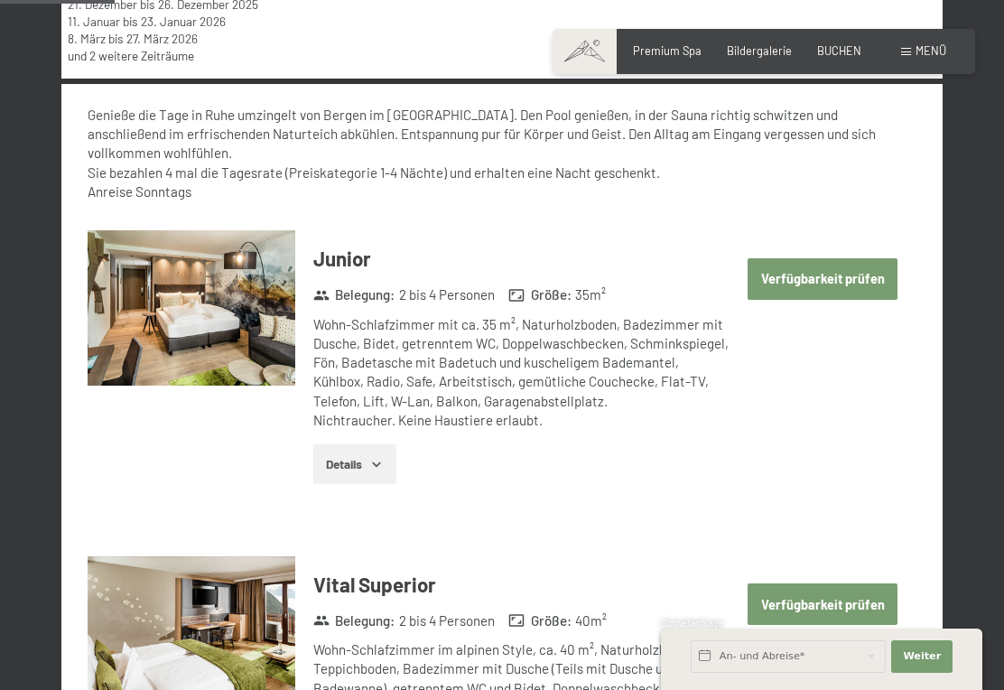
click at [830, 271] on button "Verfügbarkeit prüfen" at bounding box center [823, 279] width 150 height 42
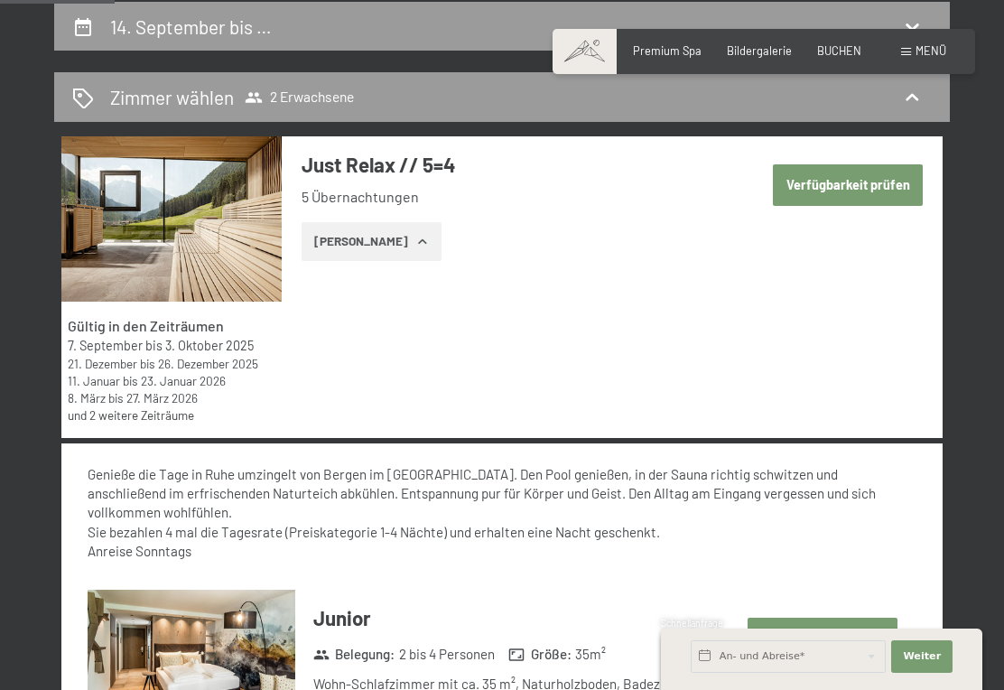
select select "[DATE]"
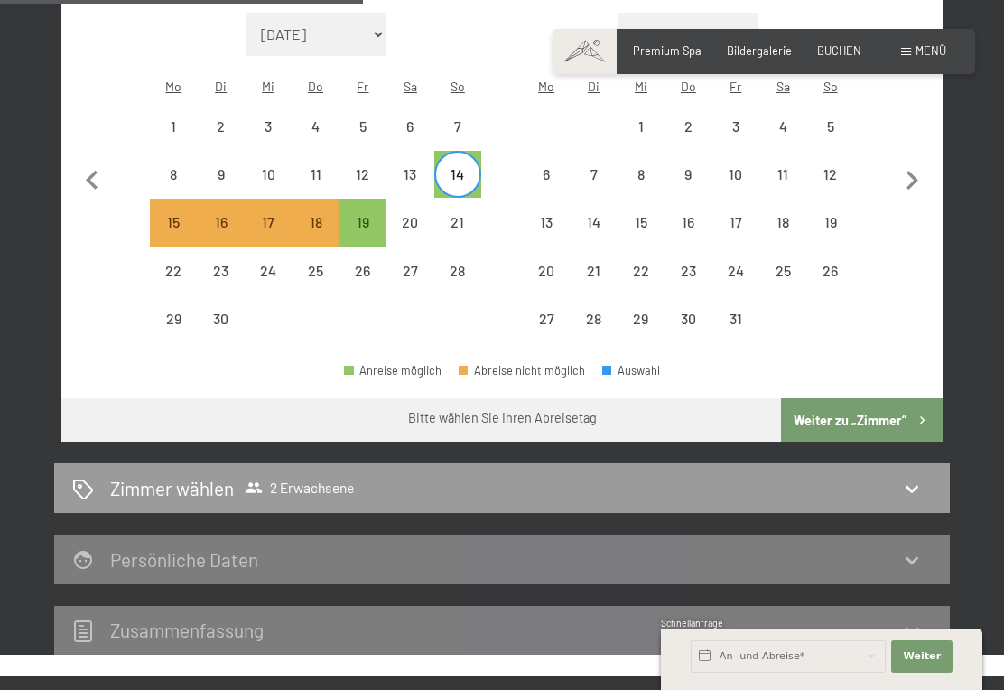
scroll to position [573, 0]
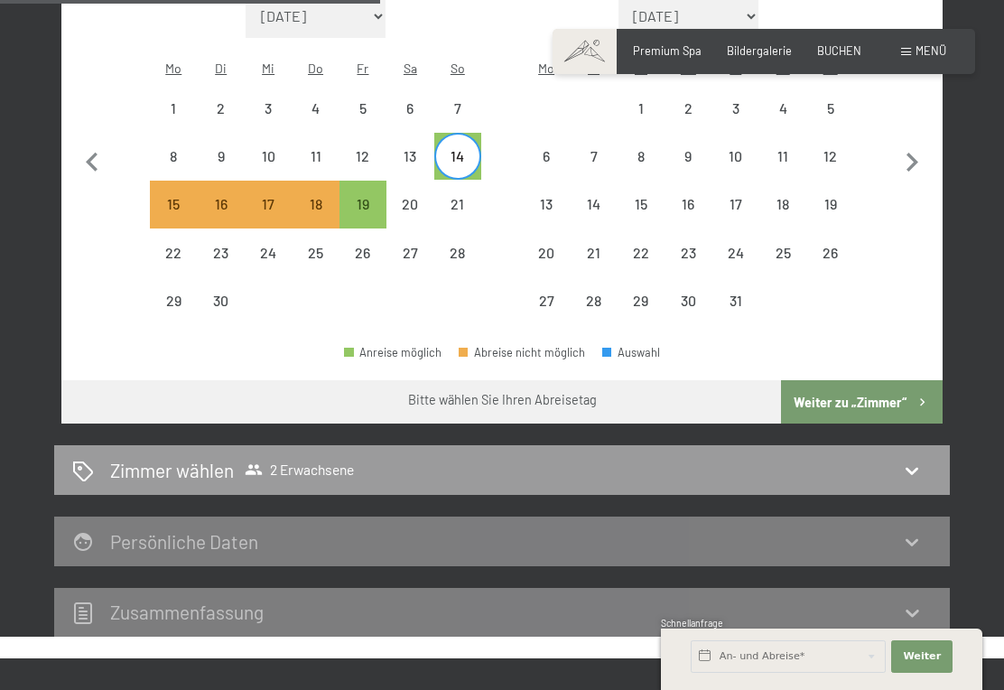
click at [921, 531] on icon at bounding box center [912, 542] width 22 height 22
click at [897, 528] on div "Persönliche Daten" at bounding box center [502, 541] width 860 height 26
click at [917, 468] on icon at bounding box center [912, 471] width 13 height 7
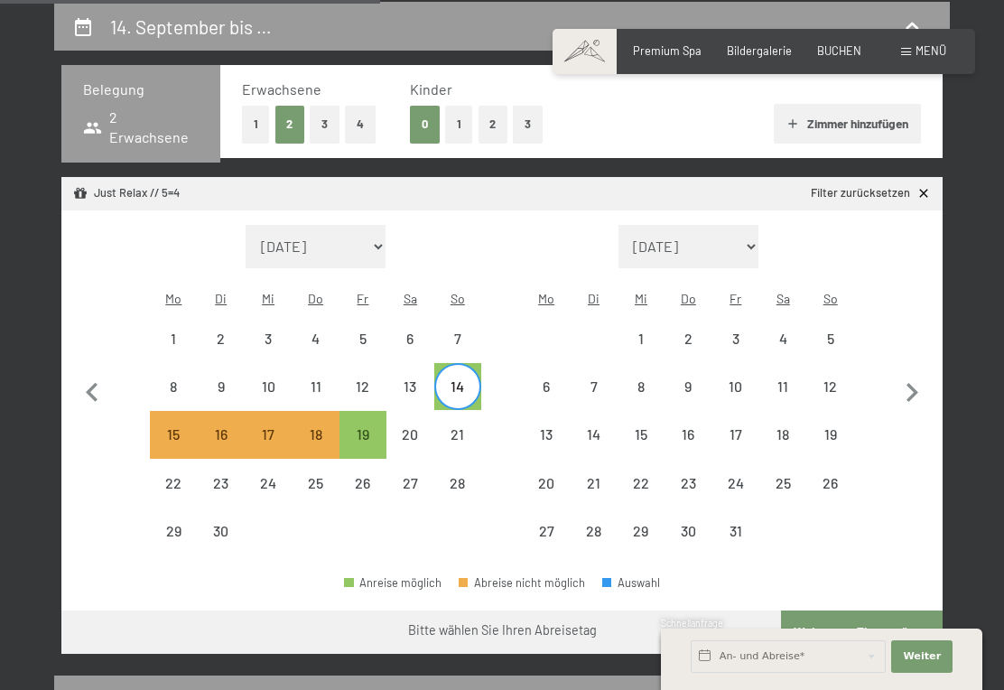
select select "[DATE]"
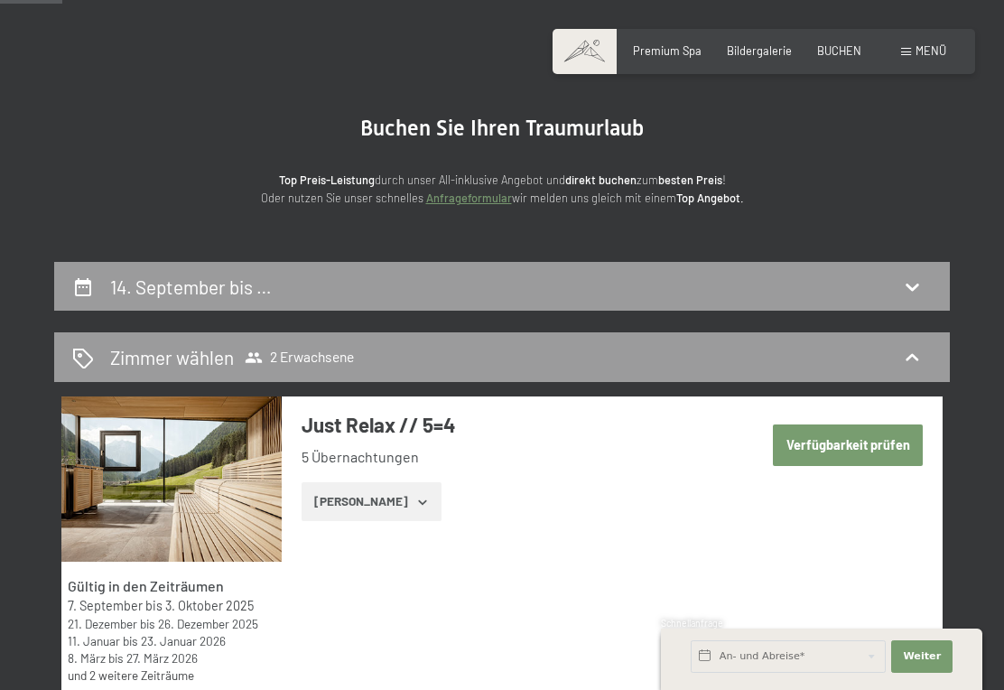
scroll to position [82, 0]
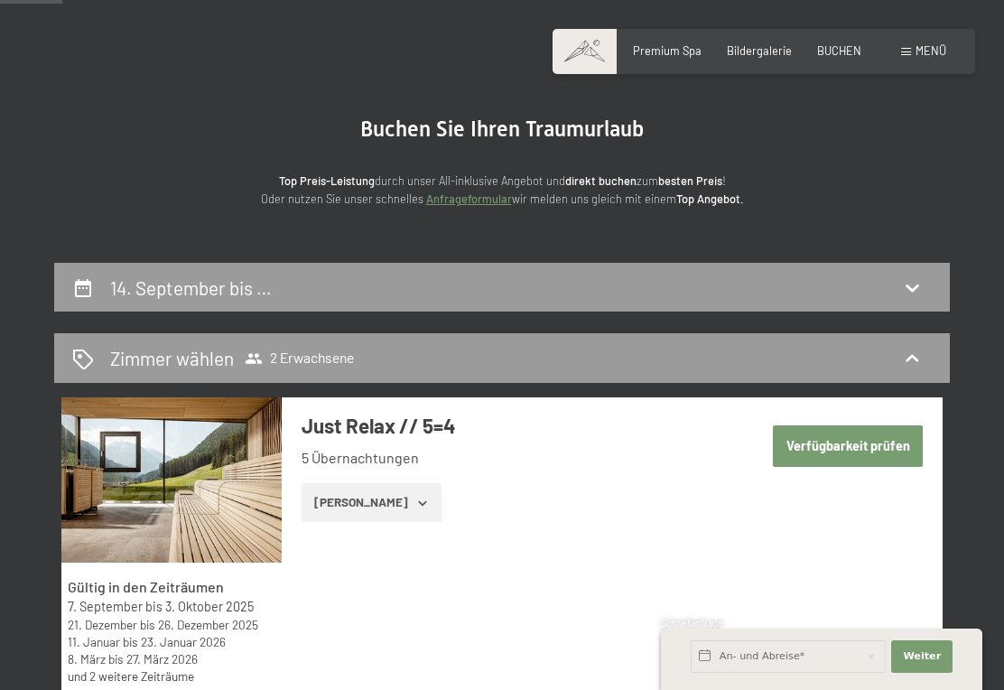
click at [375, 499] on button "[PERSON_NAME]" at bounding box center [372, 503] width 140 height 40
click at [345, 504] on button "[PERSON_NAME]" at bounding box center [372, 503] width 140 height 40
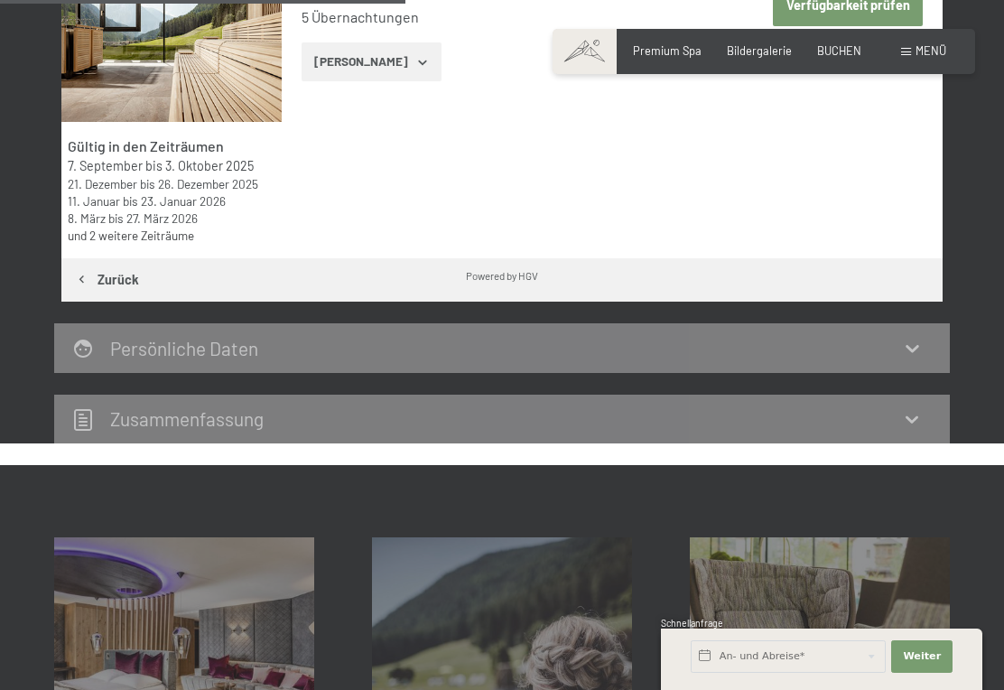
scroll to position [522, 0]
click at [909, 417] on icon at bounding box center [912, 420] width 13 height 7
click at [907, 418] on icon at bounding box center [912, 420] width 22 height 22
click at [920, 421] on icon at bounding box center [912, 420] width 22 height 22
click at [916, 336] on div "Persönliche Daten" at bounding box center [502, 349] width 860 height 26
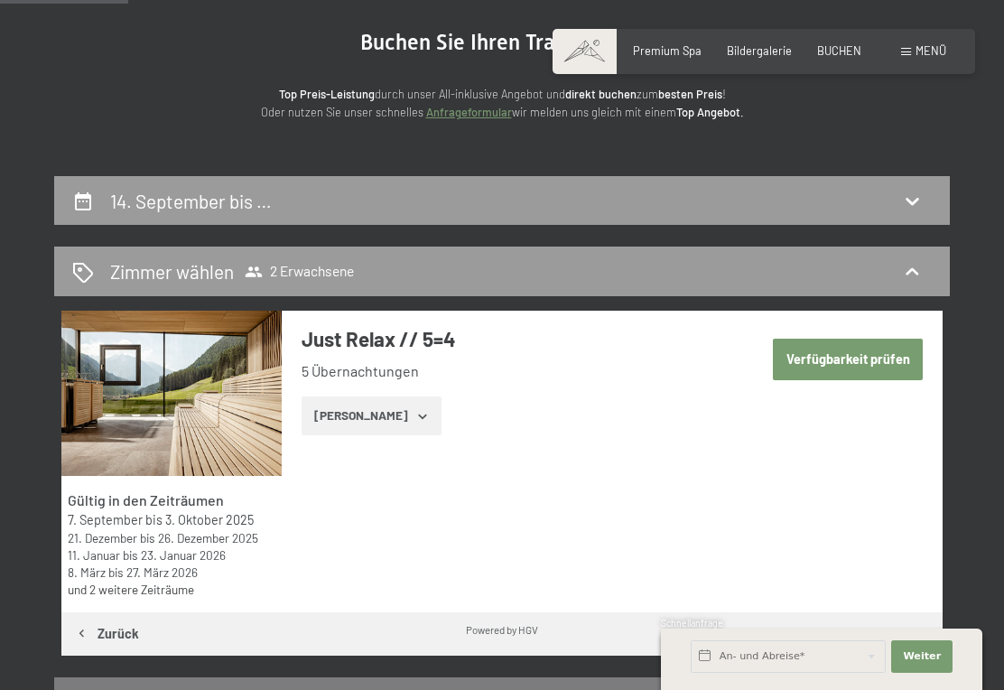
scroll to position [168, 0]
click at [369, 343] on h3 "Just Relax // 5=4" at bounding box center [523, 340] width 442 height 28
click at [361, 427] on button "[PERSON_NAME]" at bounding box center [372, 417] width 140 height 40
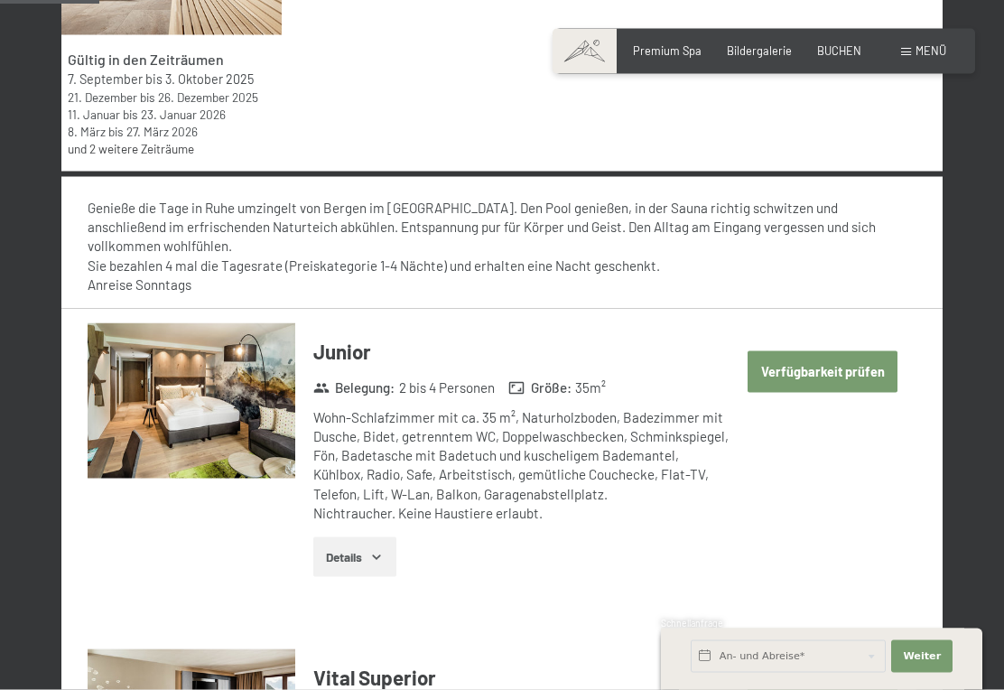
scroll to position [610, 0]
click at [932, 664] on span "Weiter" at bounding box center [922, 656] width 38 height 14
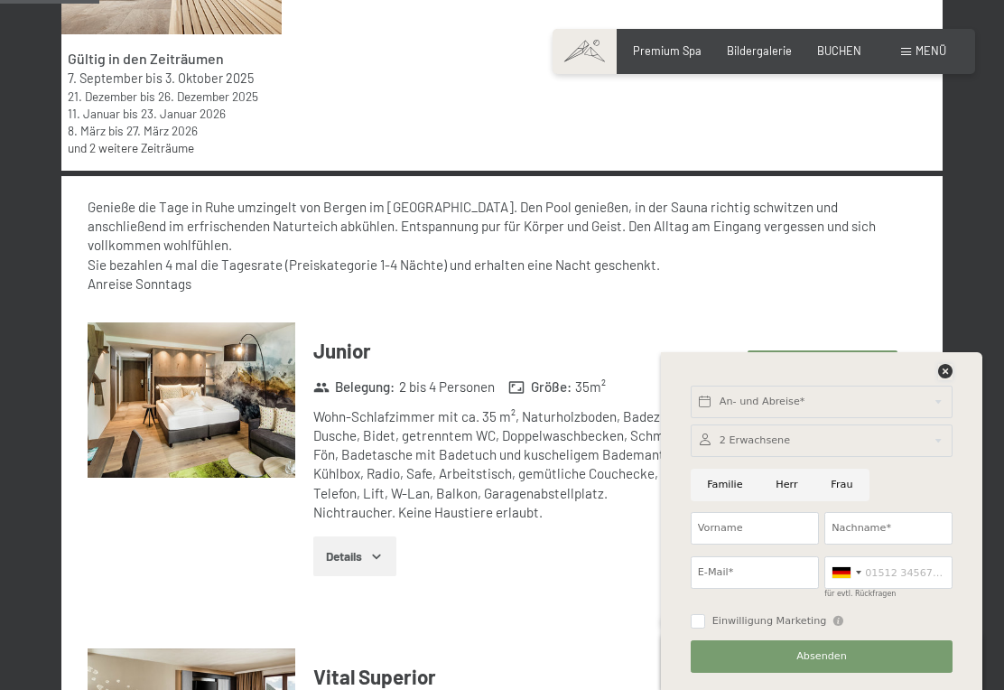
click at [953, 378] on icon at bounding box center [945, 371] width 14 height 14
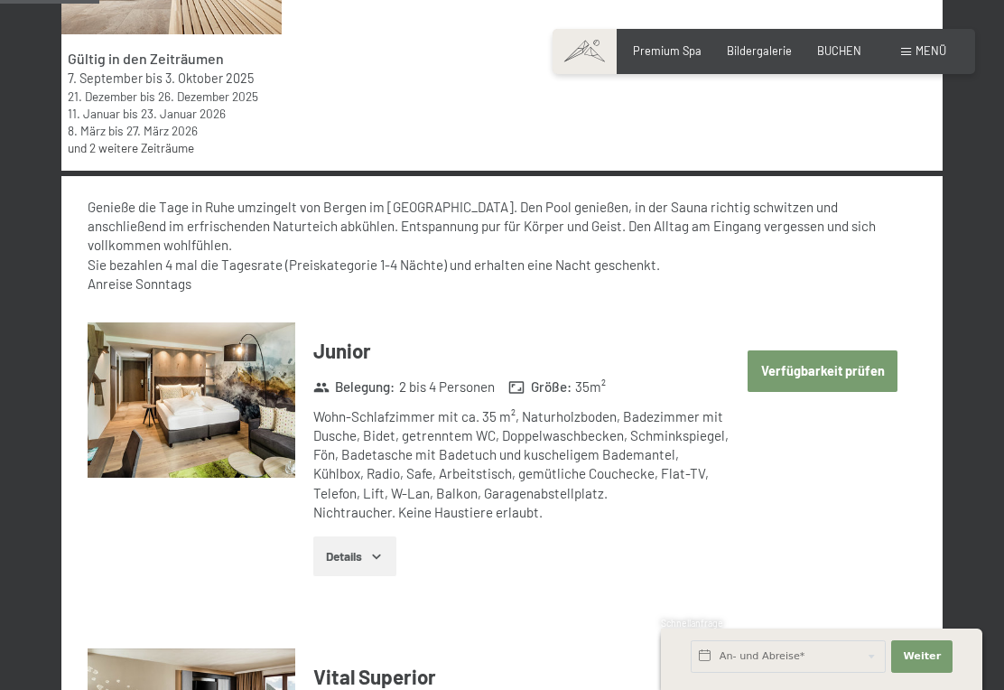
click at [828, 362] on button "Verfügbarkeit prüfen" at bounding box center [823, 371] width 150 height 42
select select "[DATE]"
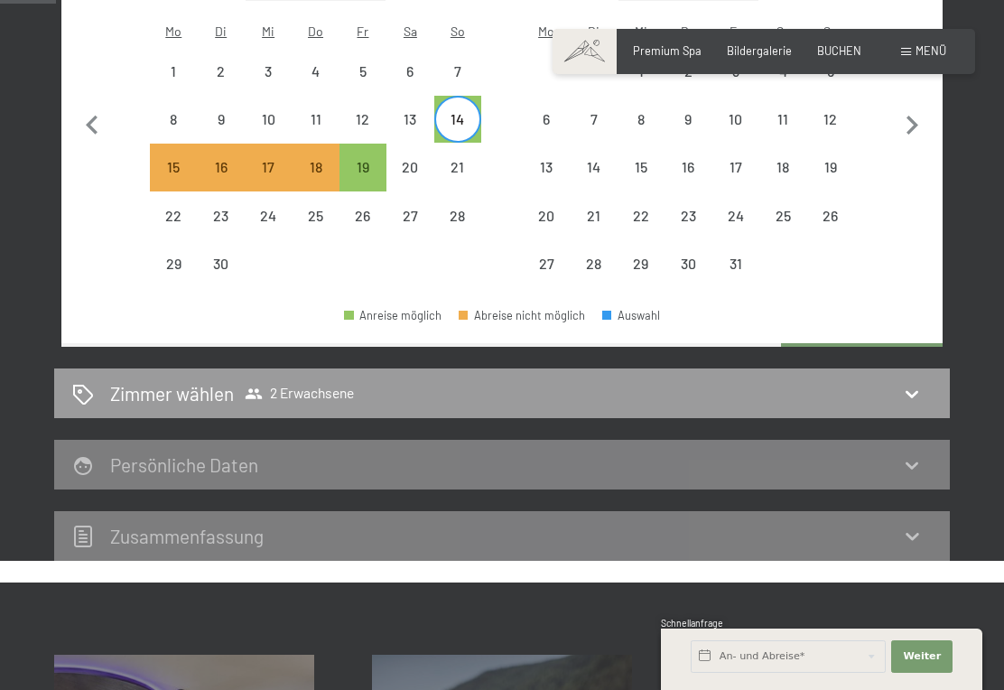
scroll to position [343, 0]
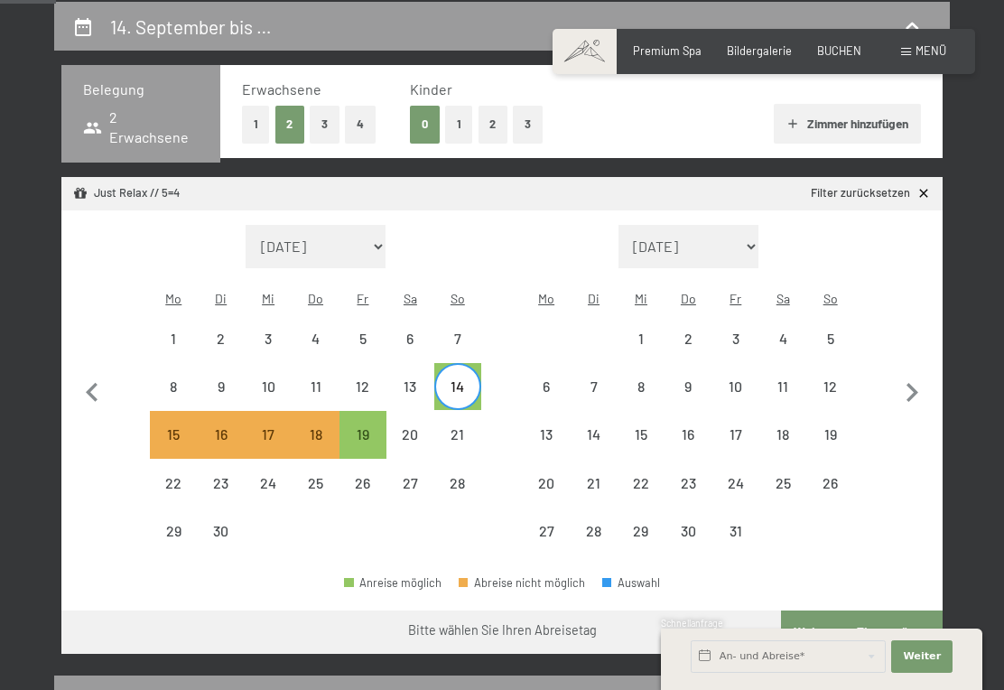
click at [370, 413] on div "19" at bounding box center [362, 434] width 43 height 43
select select "[DATE]"
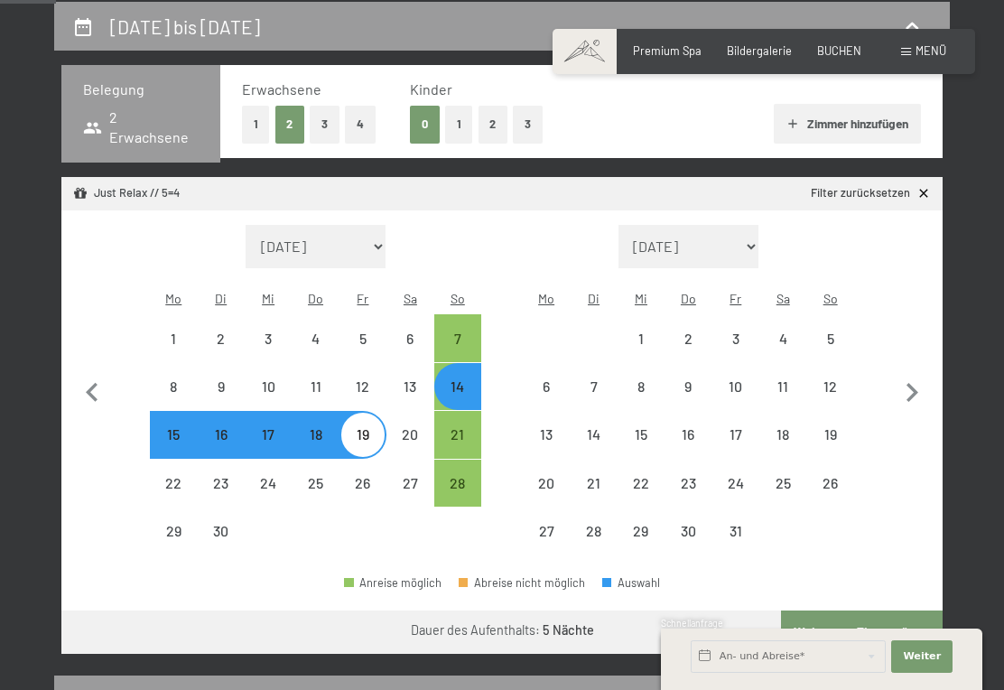
select select "[DATE]"
click at [867, 610] on button "Weiter zu „Zimmer“" at bounding box center [862, 631] width 162 height 43
select select "[DATE]"
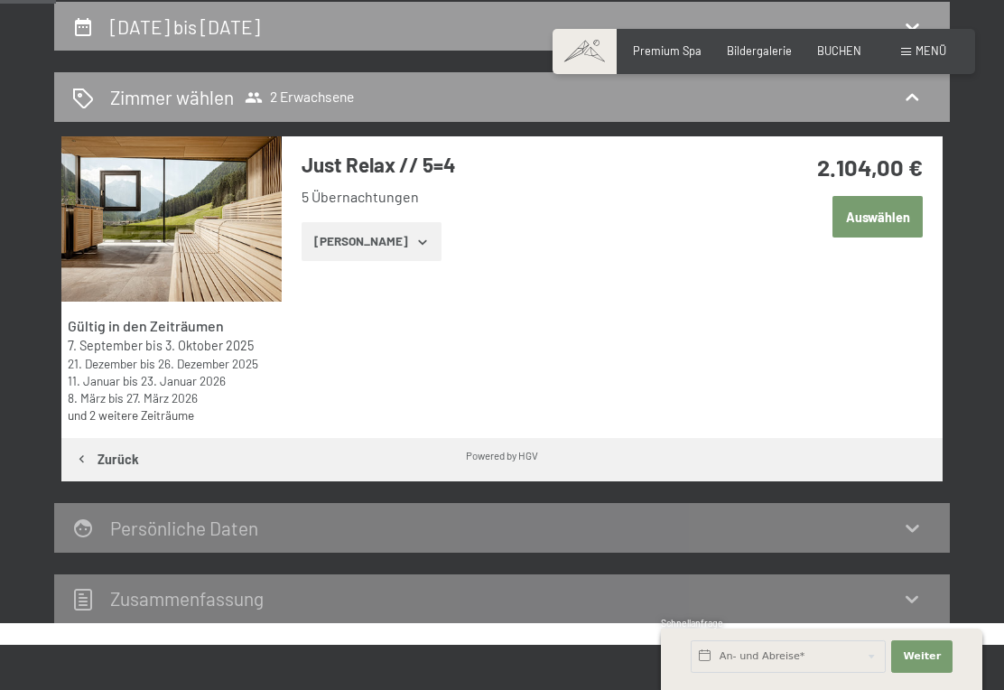
click at [876, 216] on button "Auswählen" at bounding box center [877, 217] width 90 height 42
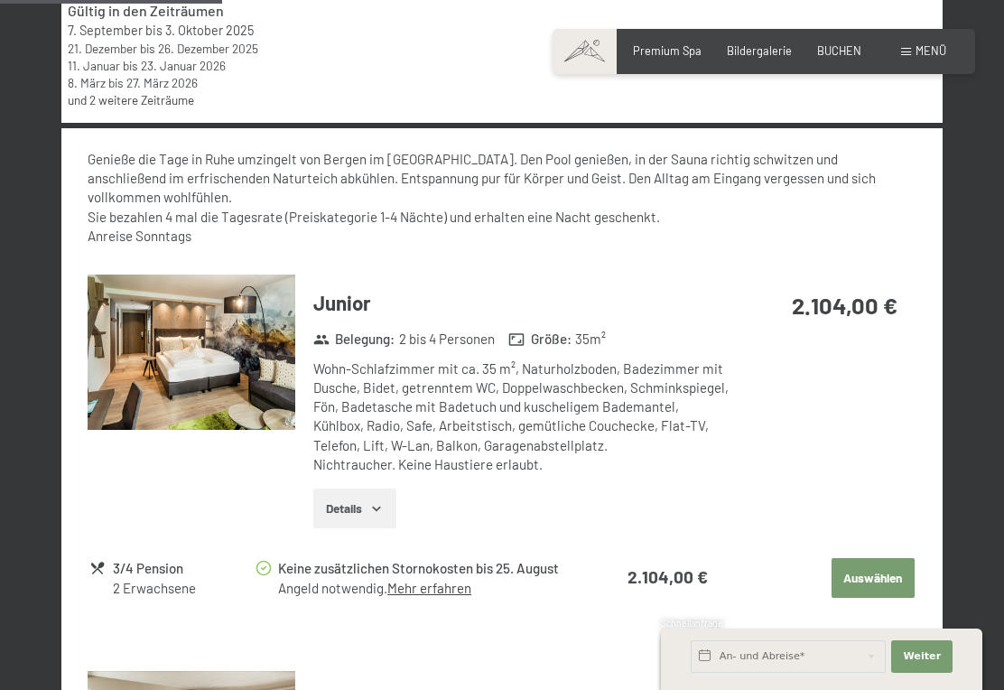
scroll to position [778, 0]
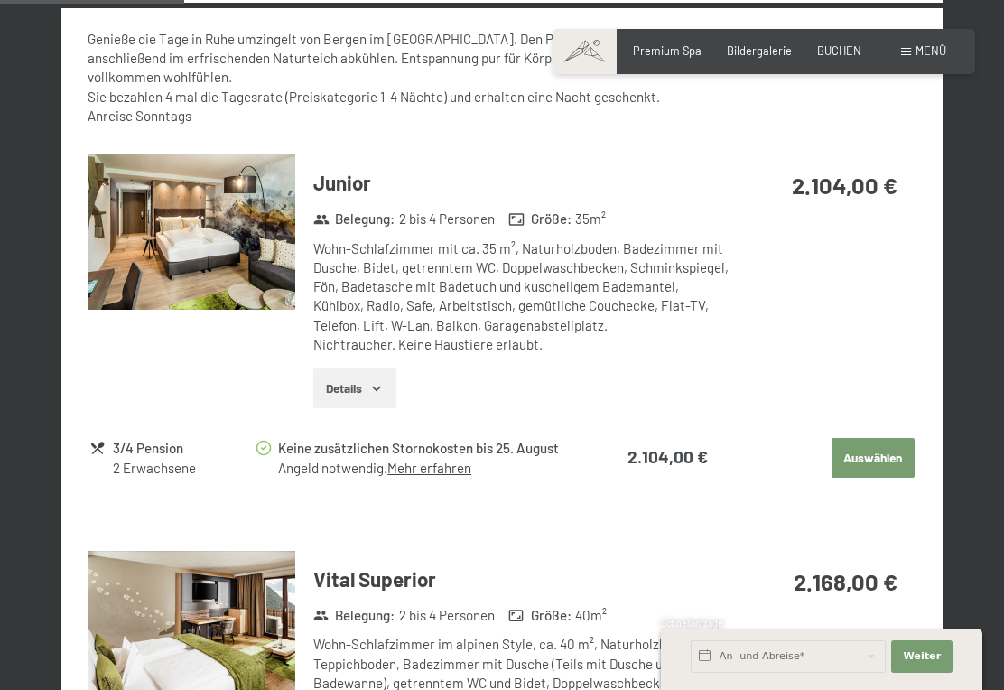
click at [870, 471] on button "Auswählen" at bounding box center [873, 458] width 83 height 40
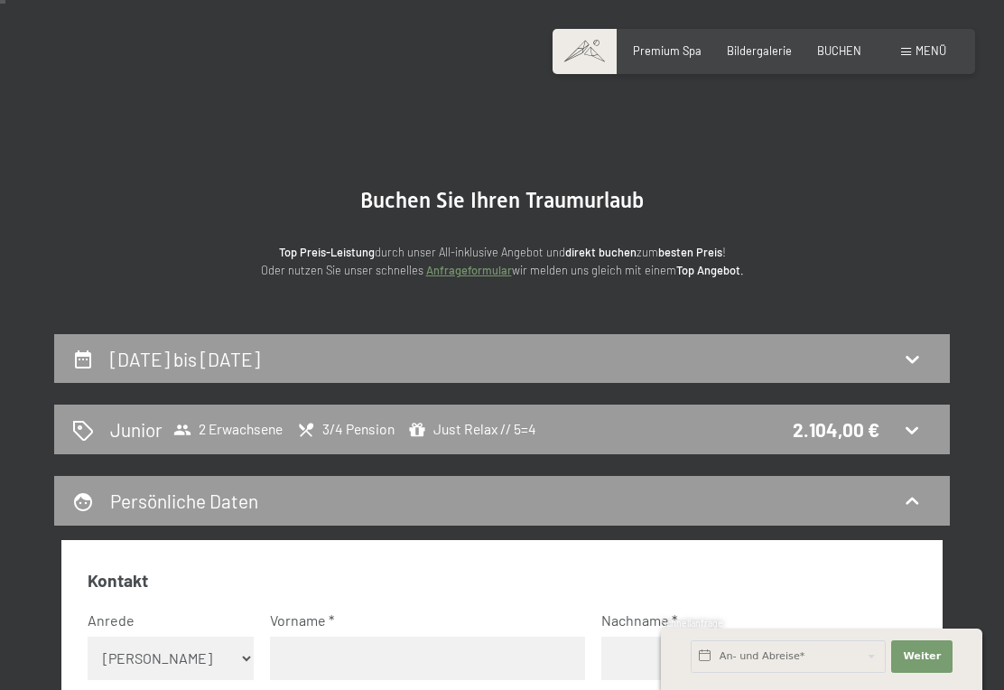
scroll to position [0, 0]
